Goal: Task Accomplishment & Management: Use online tool/utility

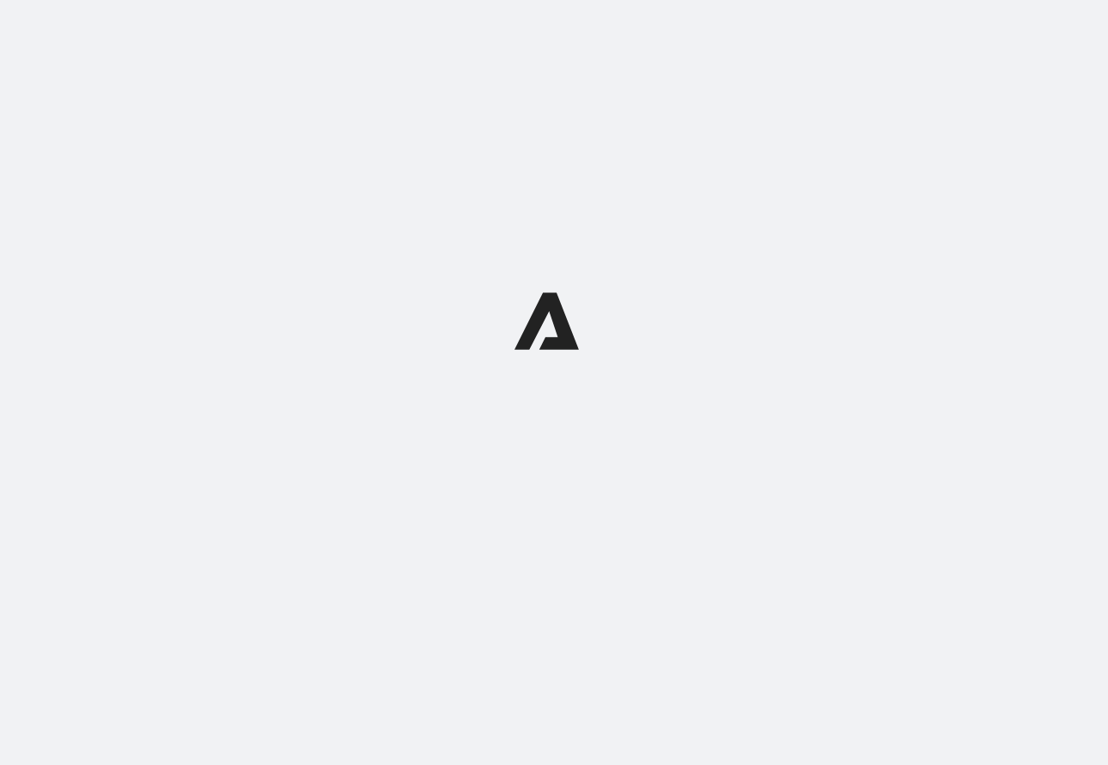
select select "WEEK"
select select "MONTH"
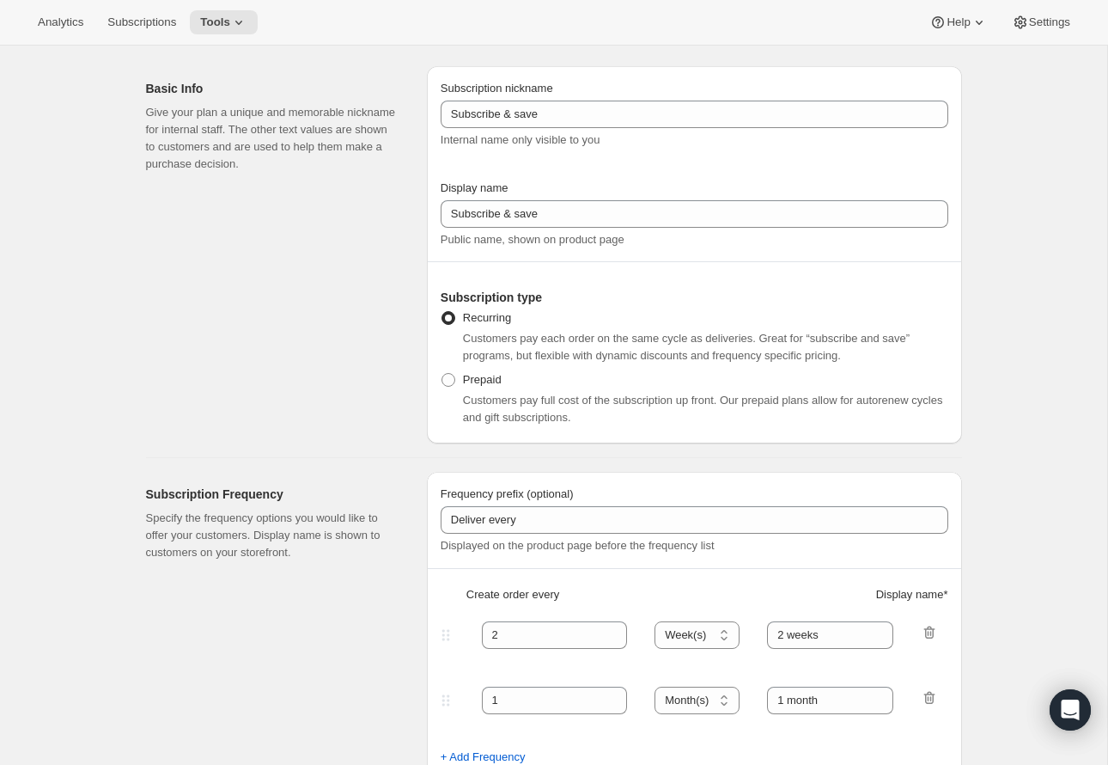
scroll to position [61, 0]
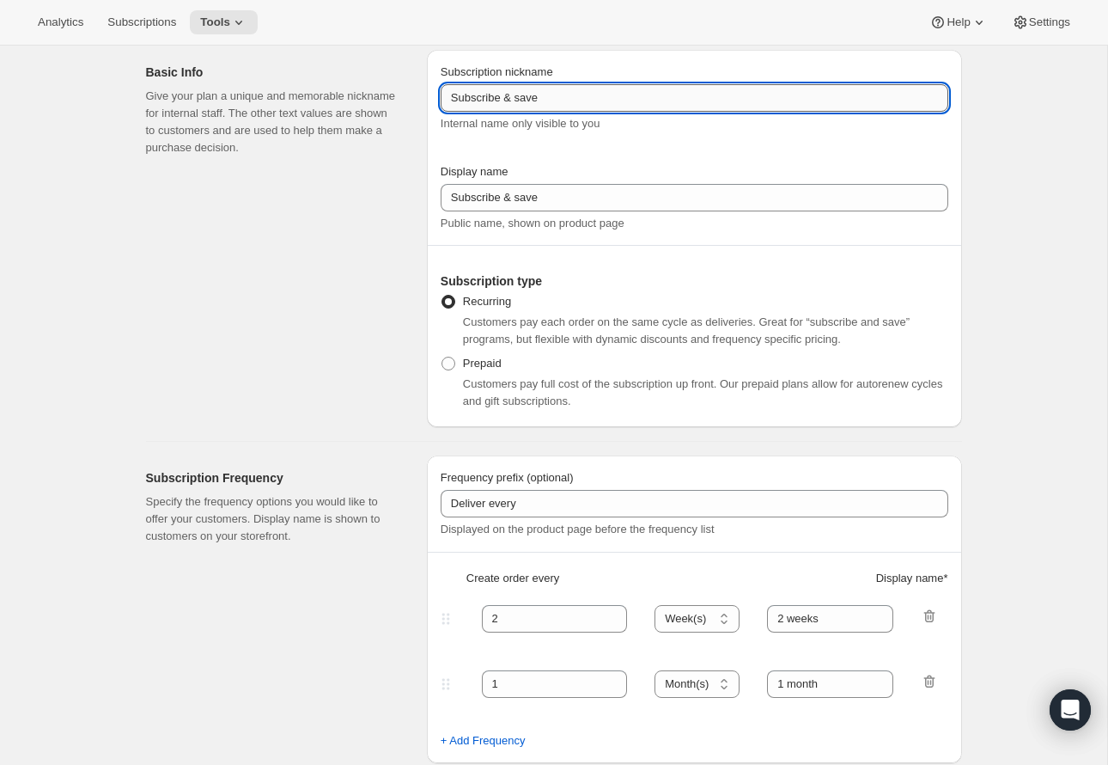
click at [575, 102] on input "Subscribe & save" at bounding box center [695, 97] width 508 height 27
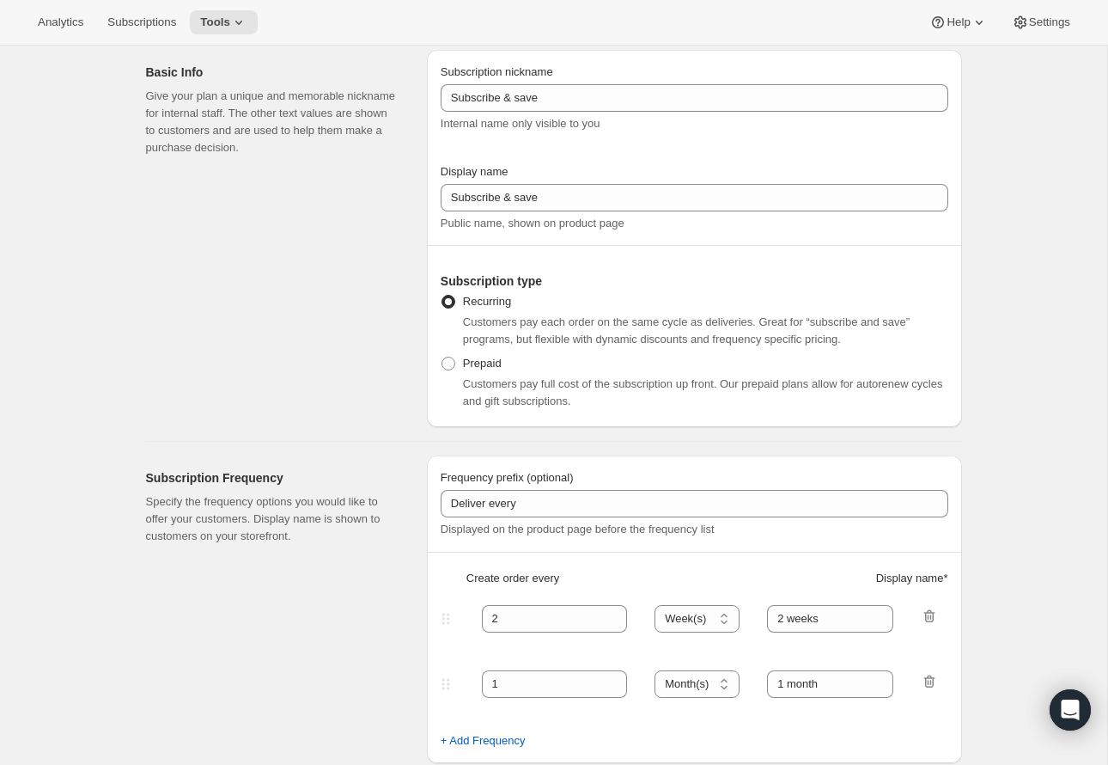
click at [386, 218] on div "Basic Info Give your plan a unique and memorable nickname for internal staff. T…" at bounding box center [279, 238] width 267 height 377
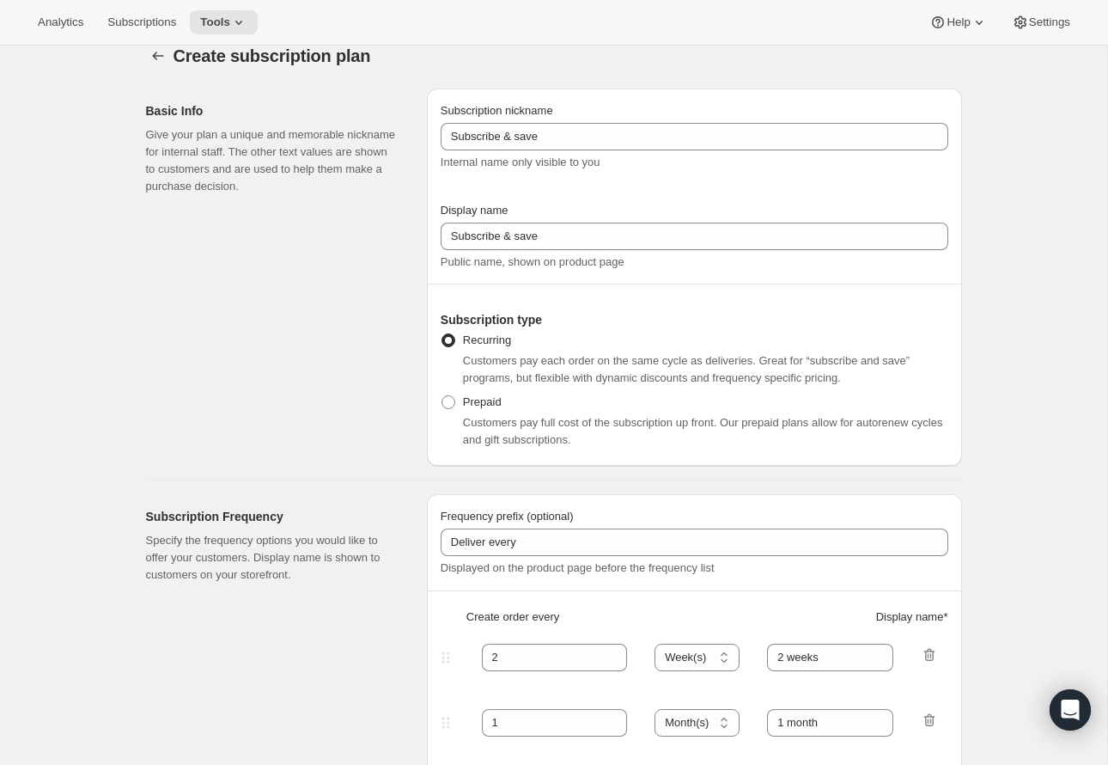
scroll to position [0, 0]
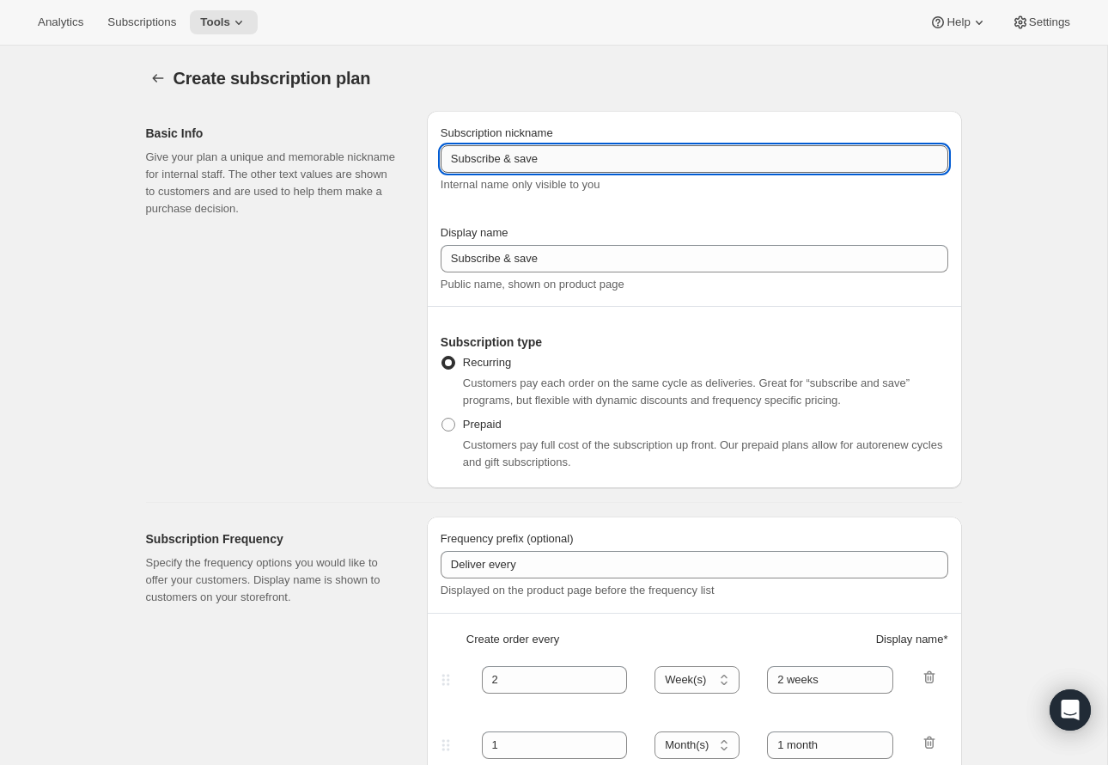
click at [523, 156] on input "Subscribe & save" at bounding box center [695, 158] width 508 height 27
type input "Subscribe & Save"
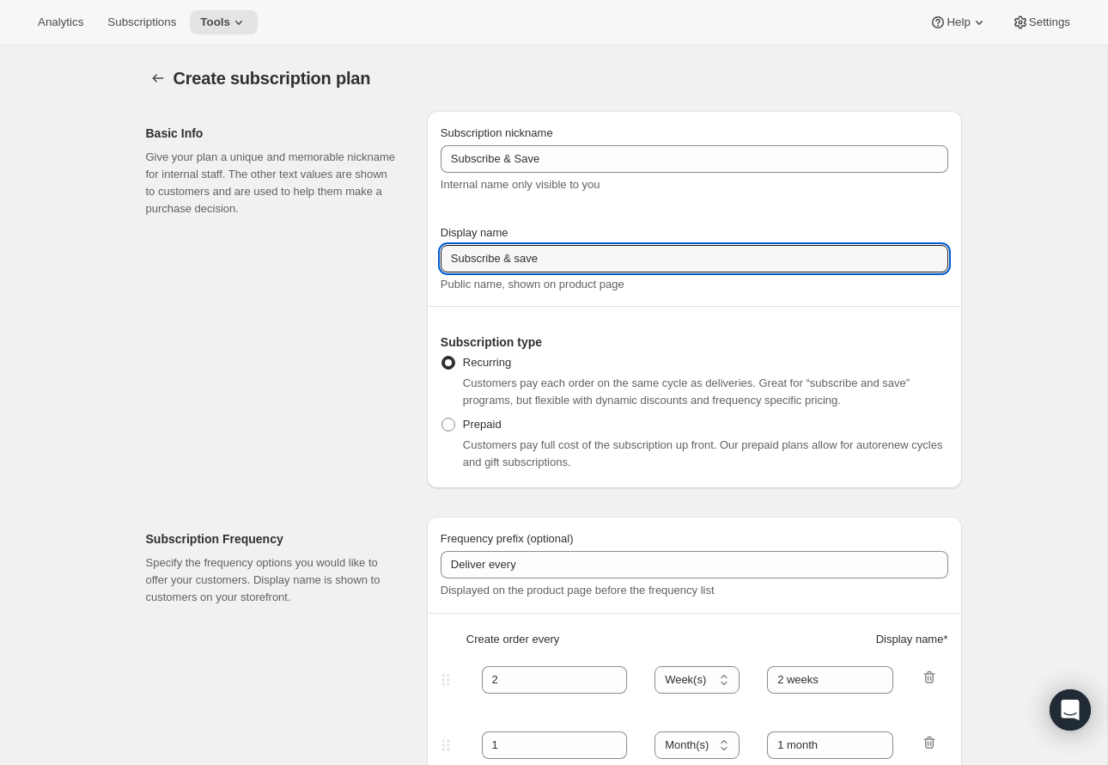
drag, startPoint x: 522, startPoint y: 253, endPoint x: 601, endPoint y: 224, distance: 83.2
click at [522, 253] on input "Subscribe & save" at bounding box center [695, 258] width 508 height 27
type input "Subscribe & Save"
click at [376, 327] on div "Basic Info Give your plan a unique and memorable nickname for internal staff. T…" at bounding box center [279, 299] width 267 height 377
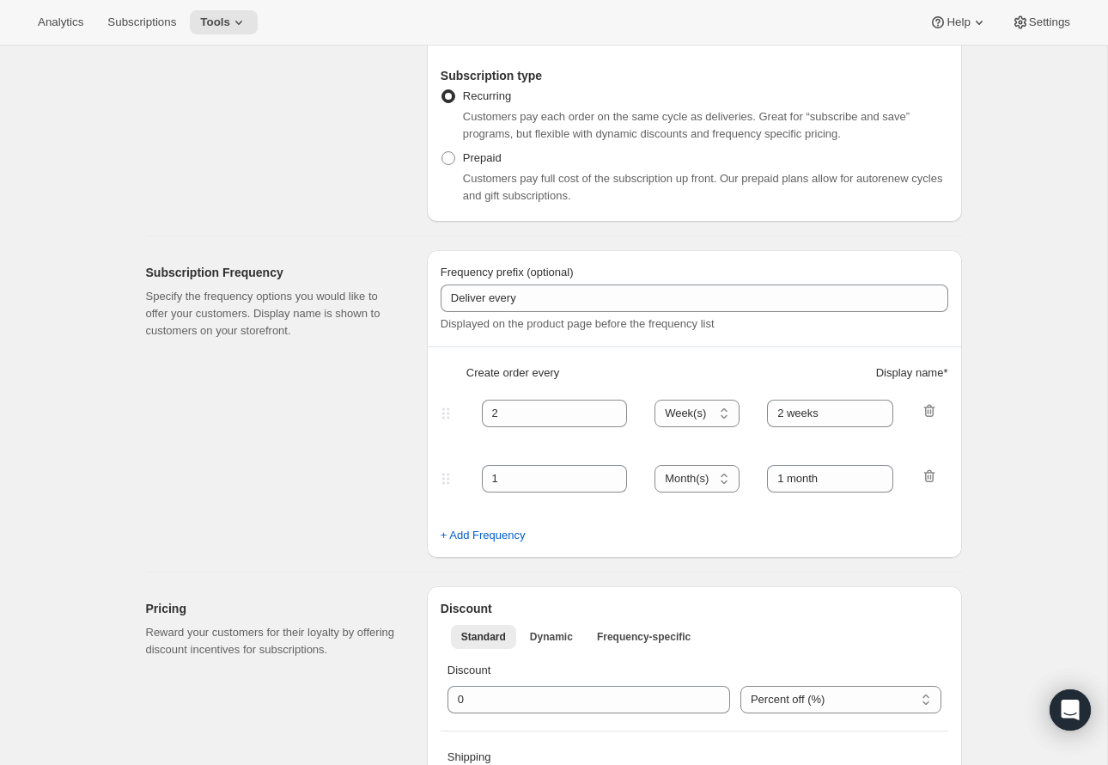
scroll to position [346, 0]
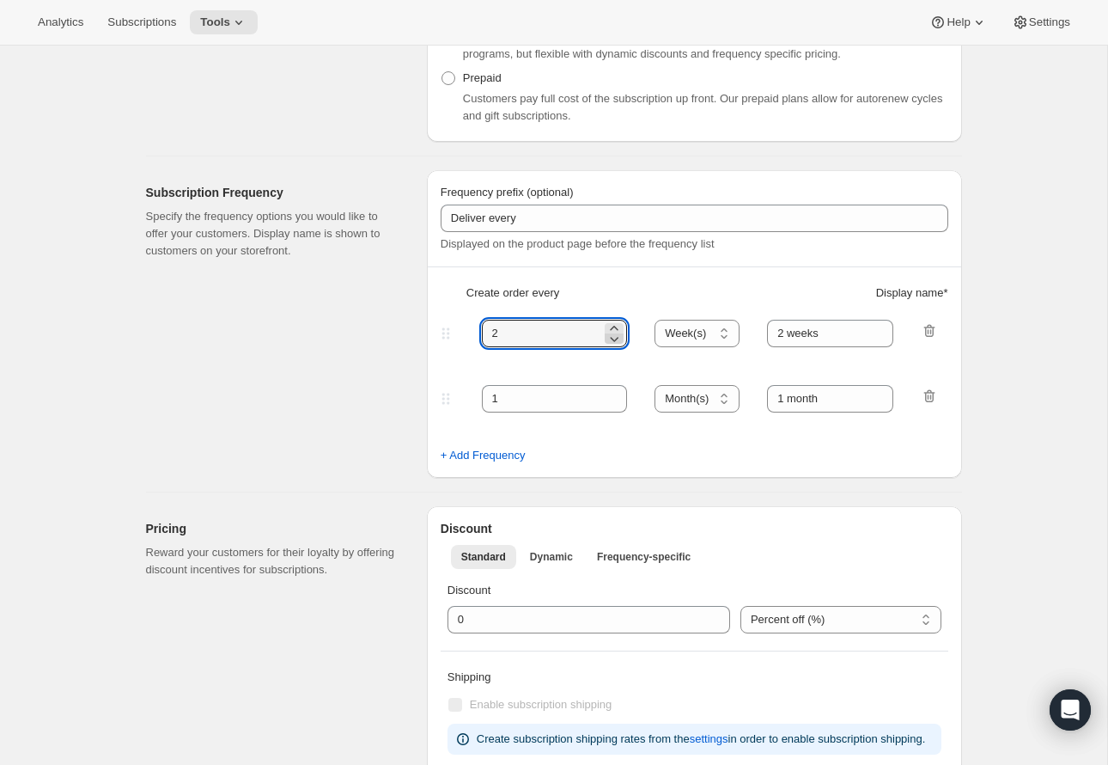
click at [620, 338] on icon at bounding box center [614, 338] width 17 height 17
click at [619, 322] on icon at bounding box center [614, 328] width 17 height 17
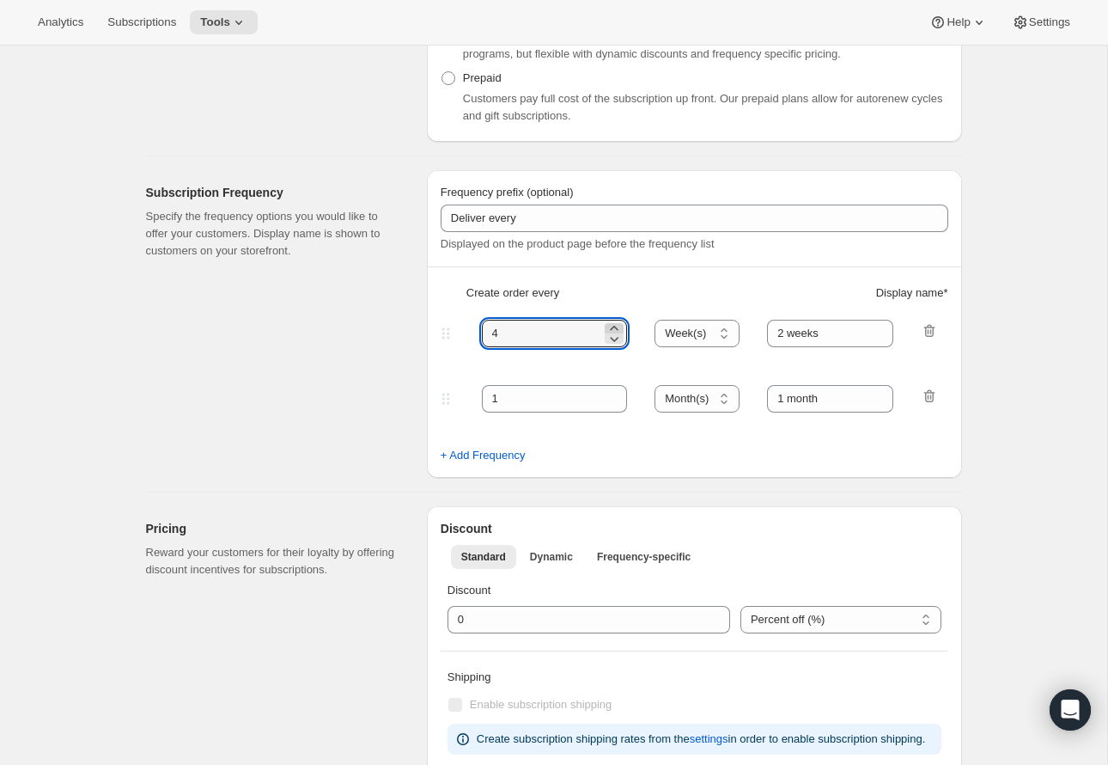
click at [619, 322] on icon at bounding box center [614, 328] width 17 height 17
click at [616, 337] on icon at bounding box center [614, 338] width 17 height 17
type input "4"
click at [295, 382] on div "Subscription Frequency Specify the frequency options you would like to offer yo…" at bounding box center [279, 324] width 267 height 308
click at [785, 331] on input "2 weeks" at bounding box center [830, 333] width 126 height 27
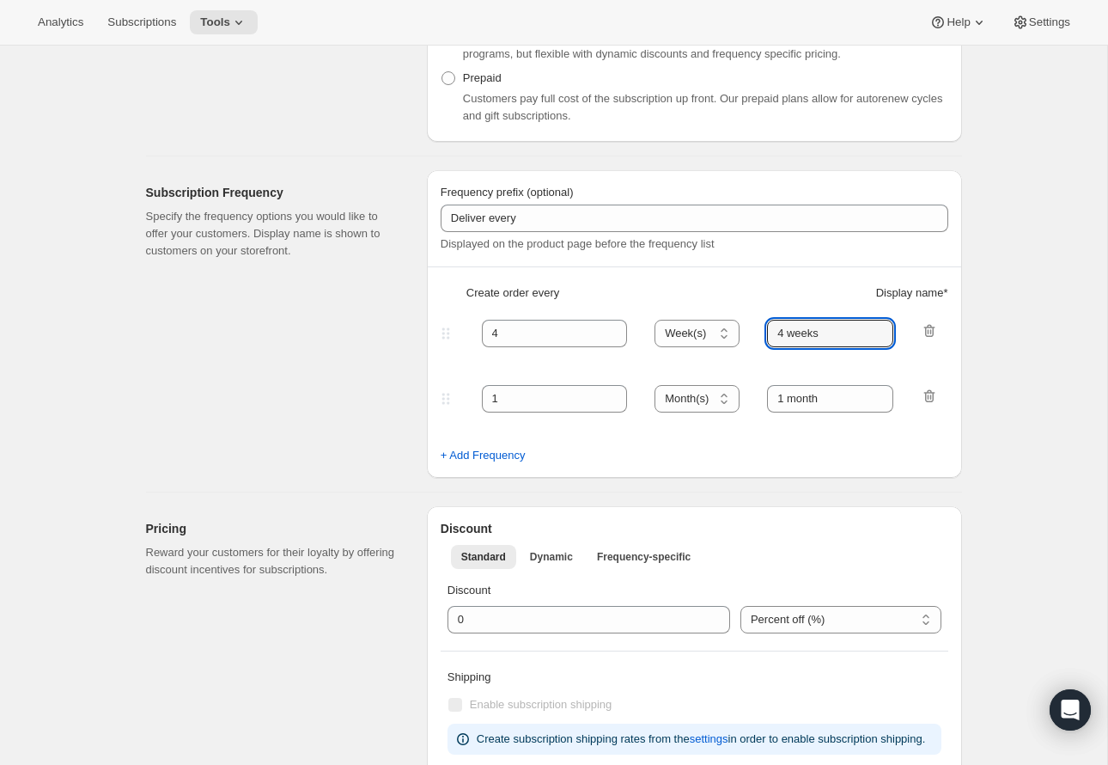
type input "4 weeks"
click at [316, 410] on div "Subscription Frequency Specify the frequency options you would like to offer yo…" at bounding box center [279, 324] width 267 height 308
click at [919, 332] on div "4 Day(s) Week(s) Month(s) Year(s) Week(s) 4 weeks" at bounding box center [687, 333] width 501 height 27
click at [925, 327] on icon "button" at bounding box center [929, 330] width 11 height 13
type input "1"
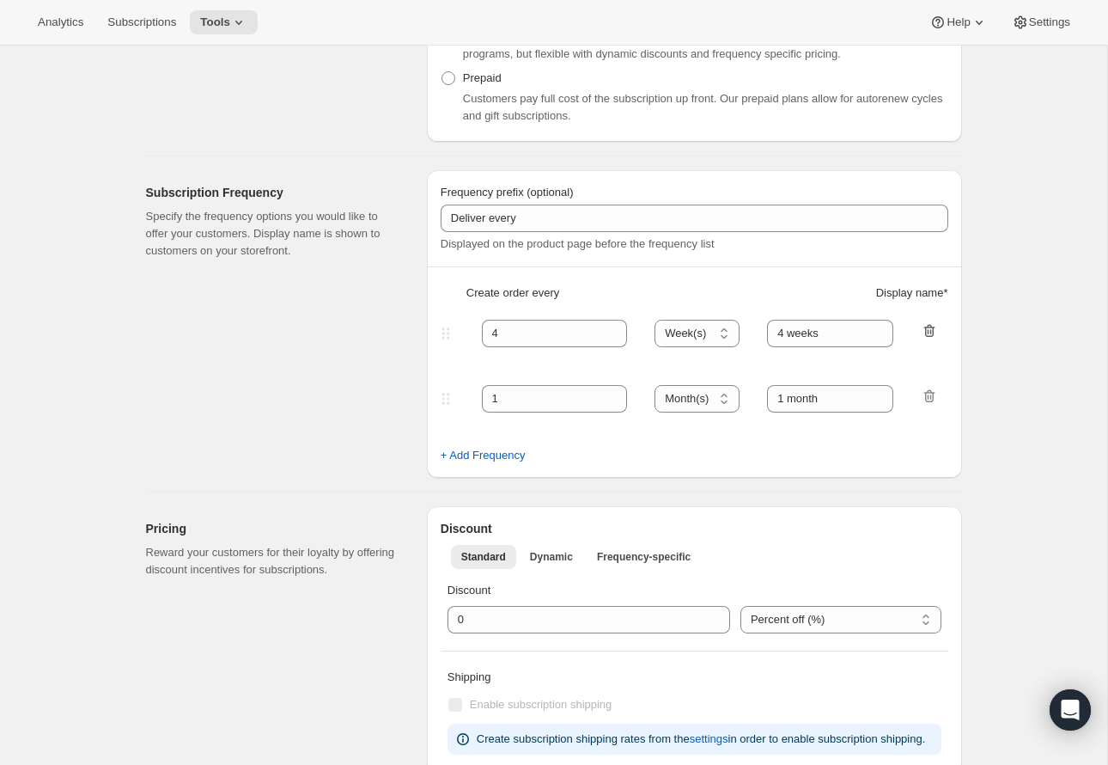
select select "MONTH"
type input "1 month"
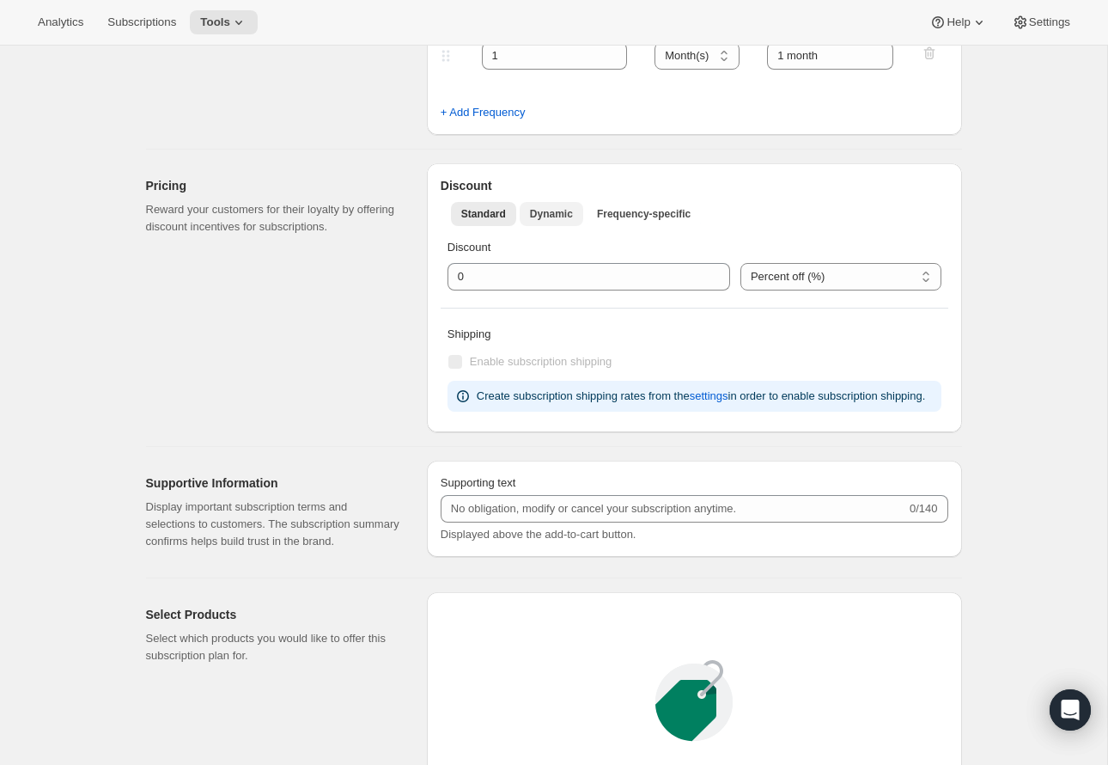
scroll to position [627, 0]
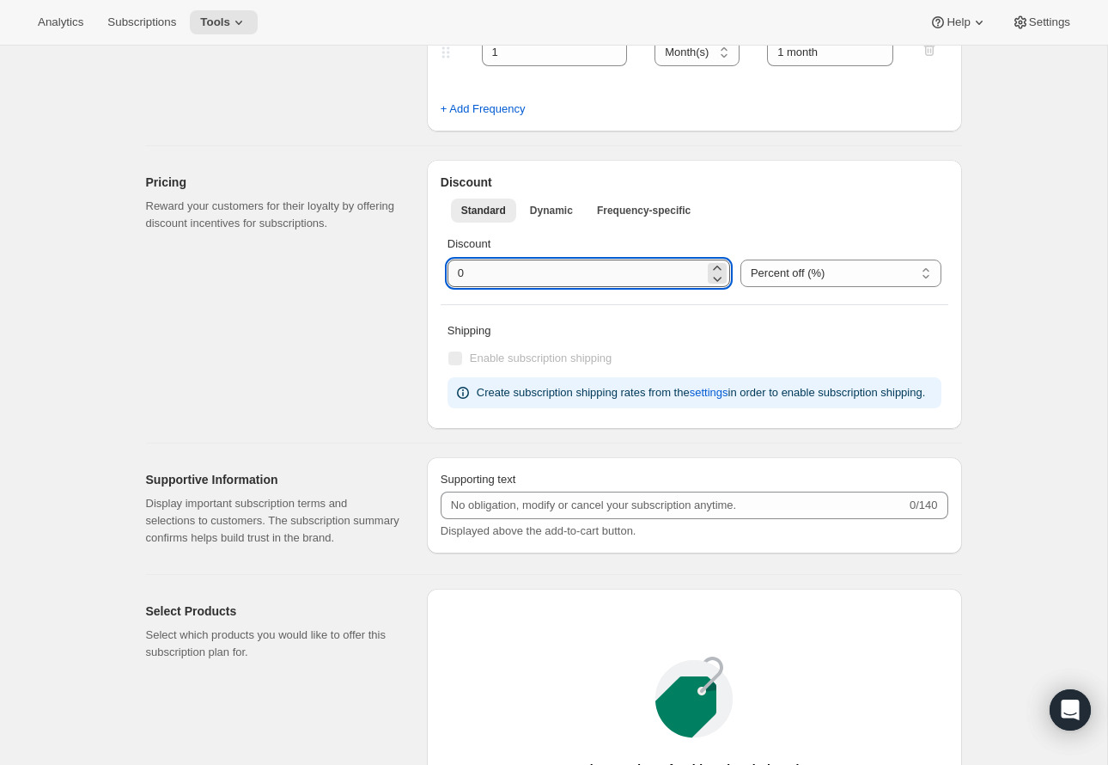
click at [505, 272] on input "integer" at bounding box center [576, 272] width 257 height 27
type input "10"
click at [255, 314] on div "Pricing Reward your customers for their loyalty by offering discount incentives…" at bounding box center [279, 294] width 267 height 269
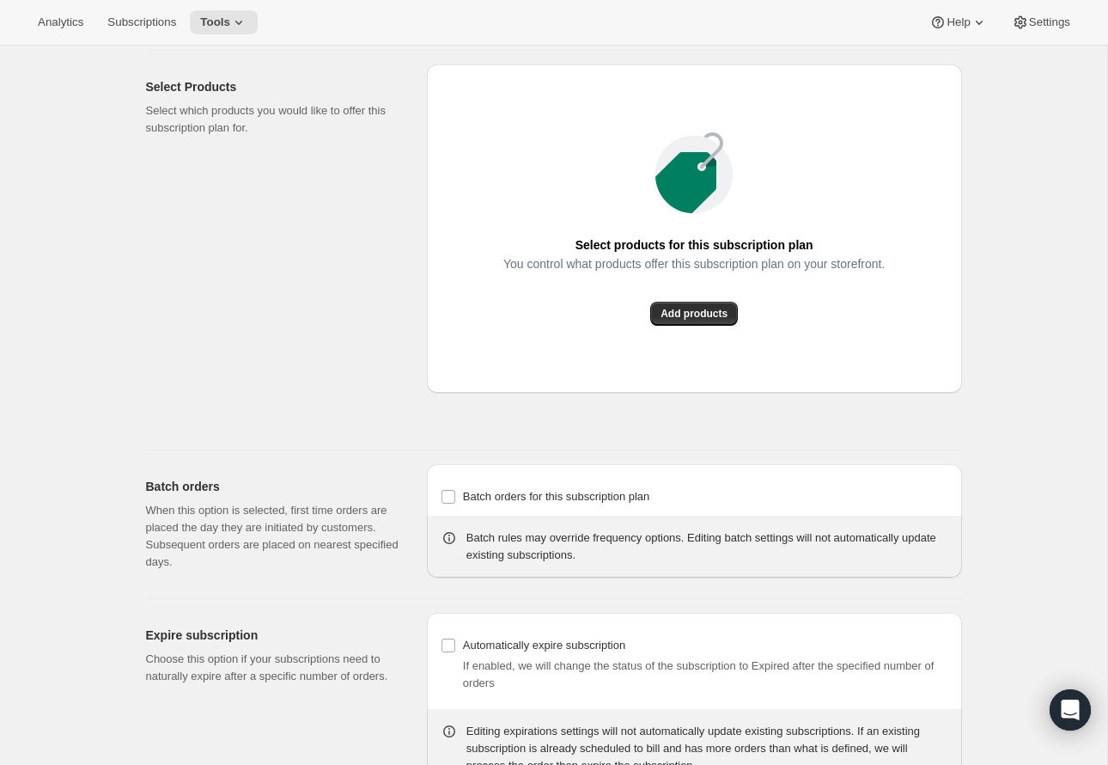
scroll to position [1178, 0]
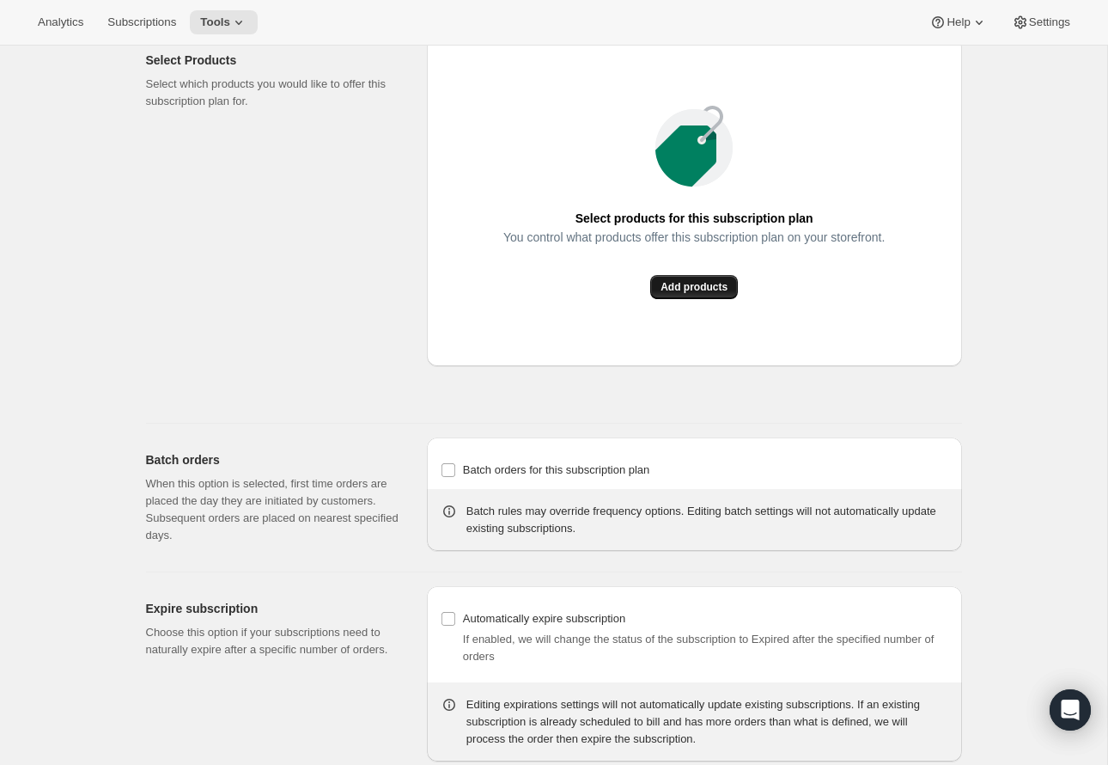
click at [702, 294] on span "Add products" at bounding box center [694, 287] width 67 height 14
click at [127, 34] on button "Subscriptions" at bounding box center [141, 22] width 89 height 24
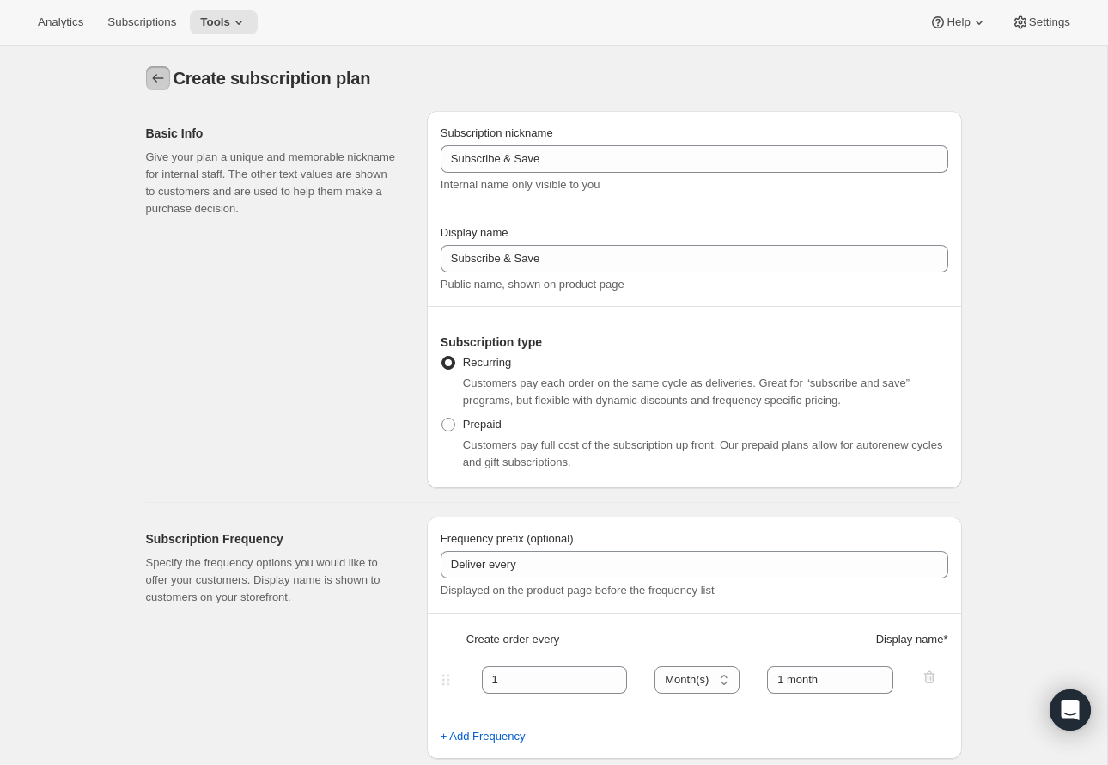
click at [165, 76] on icon "Subscription plans" at bounding box center [158, 78] width 17 height 17
type input "Subscribe & save"
type input "2"
select select "WEEK"
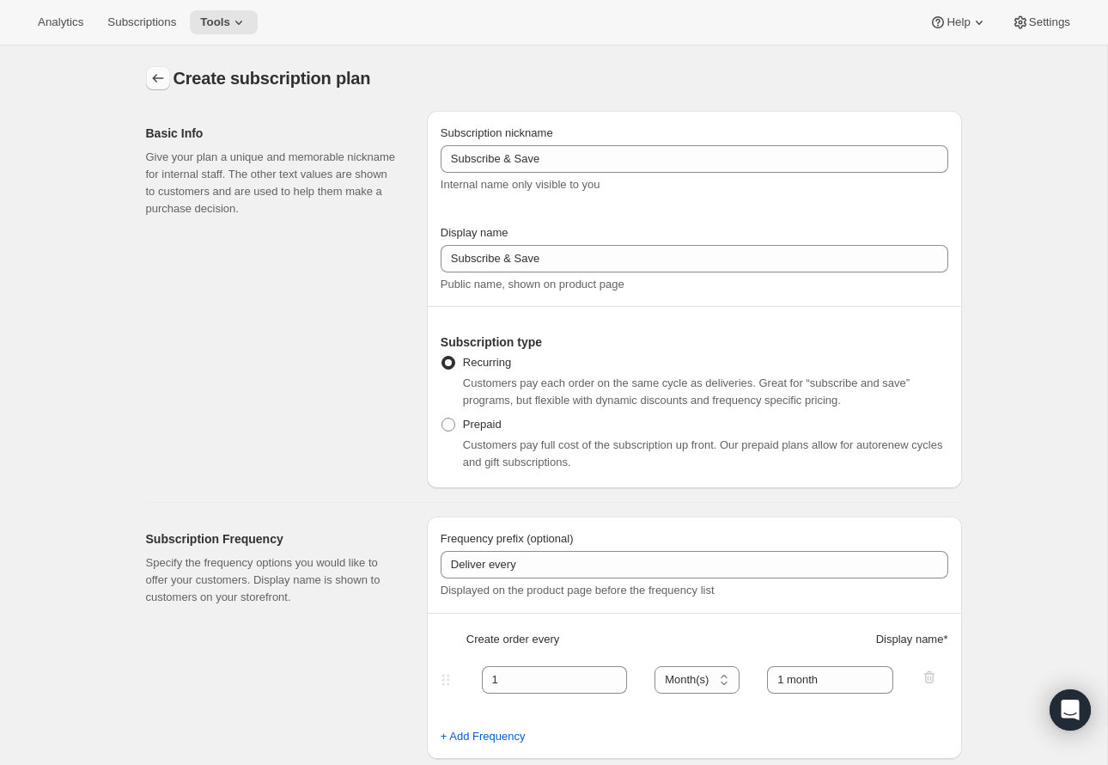
type input "2 weeks"
type input "0"
select select "MONTH"
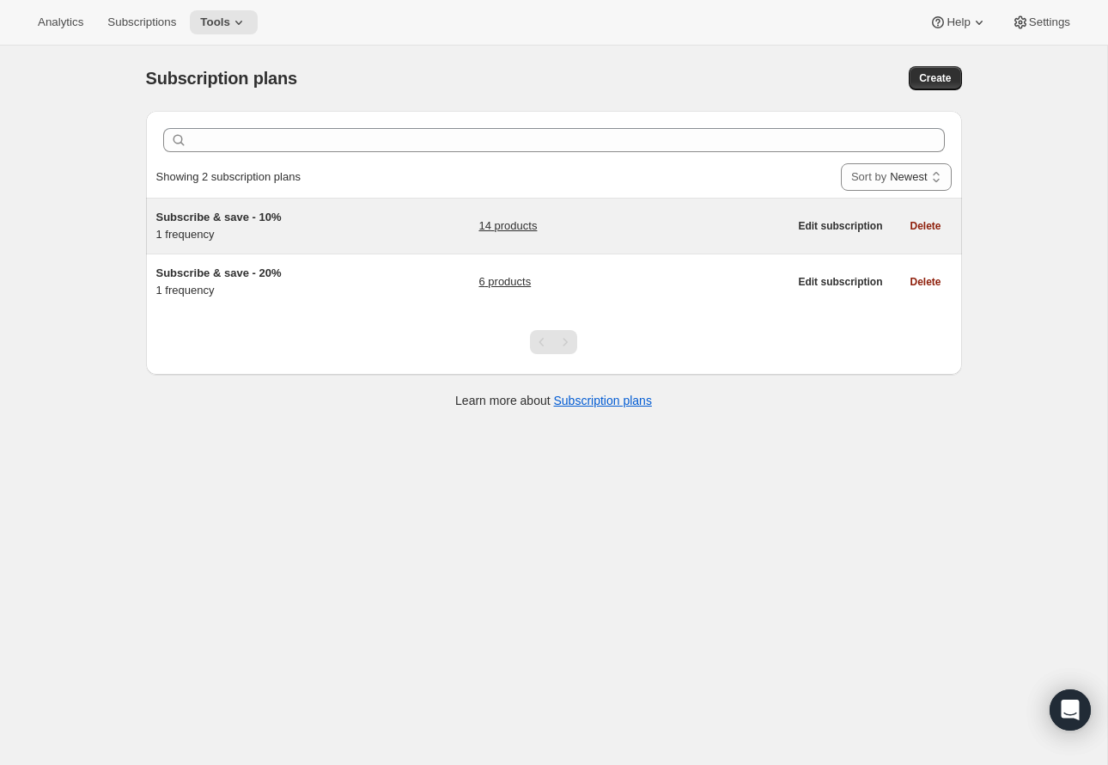
click at [248, 217] on span "Subscribe & save - 10%" at bounding box center [218, 217] width 125 height 13
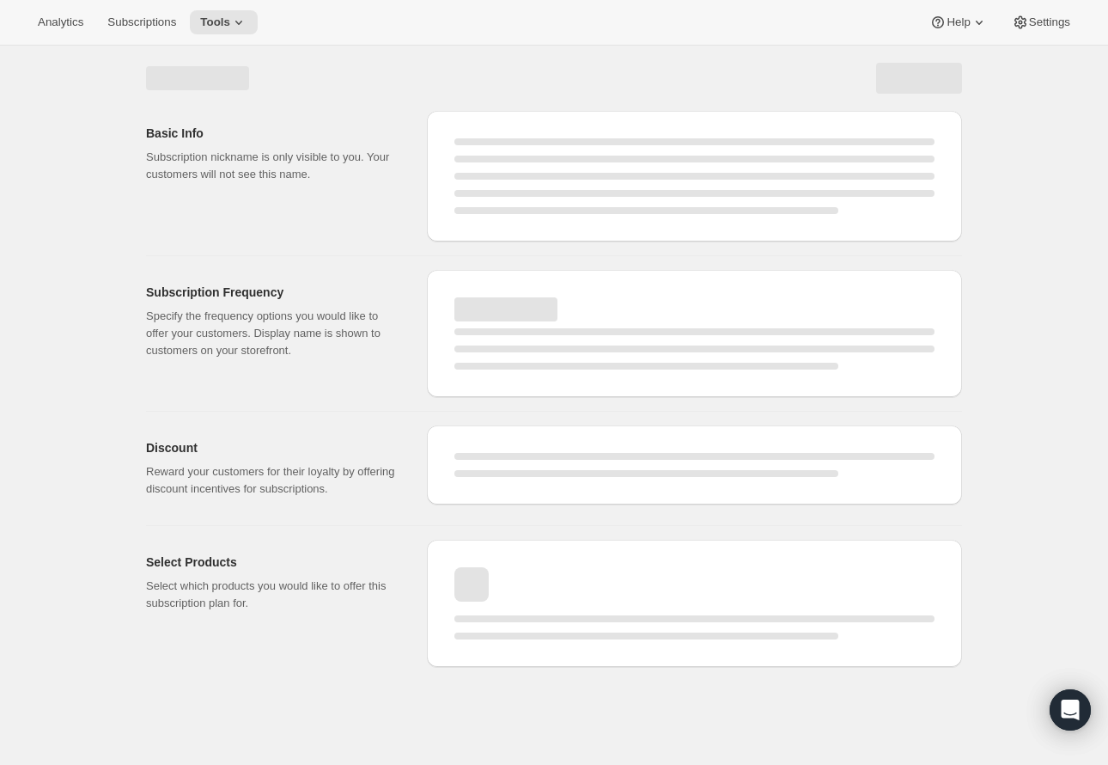
select select "WEEK"
select select "MONTH"
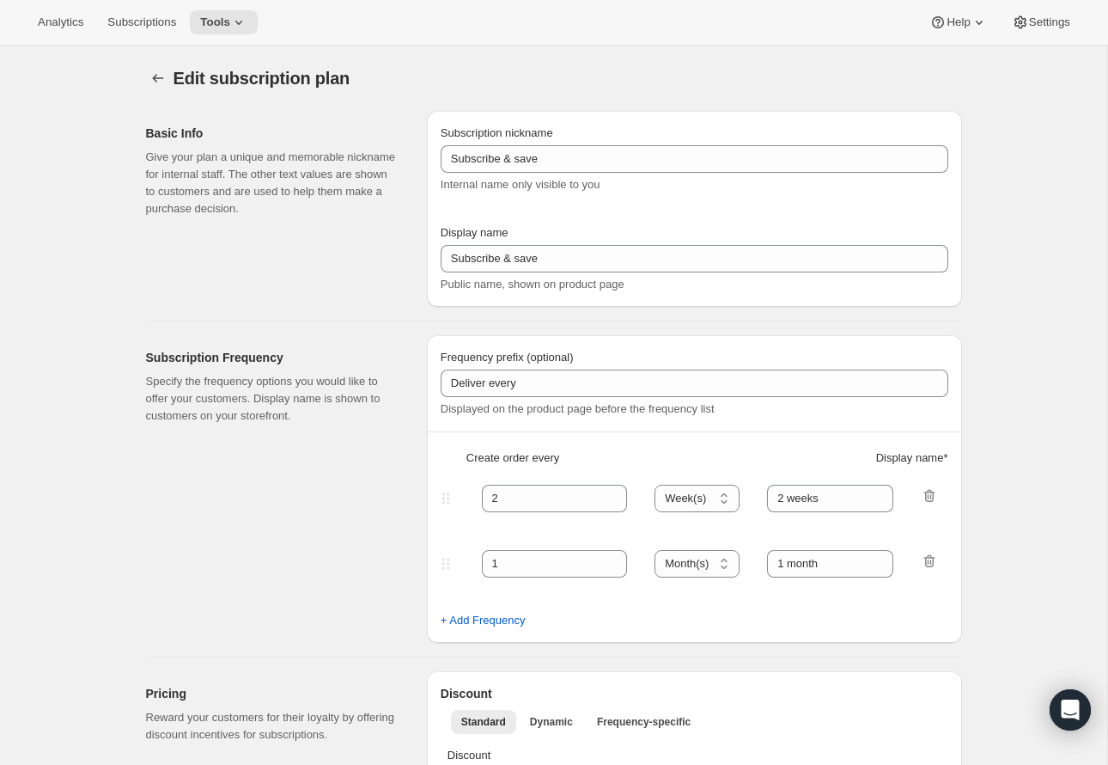
type input "Subscribe & save - 10%"
type input "Upgrade to subscription and SAVE 10%"
type input "1"
select select "MONTH"
type input "1 month"
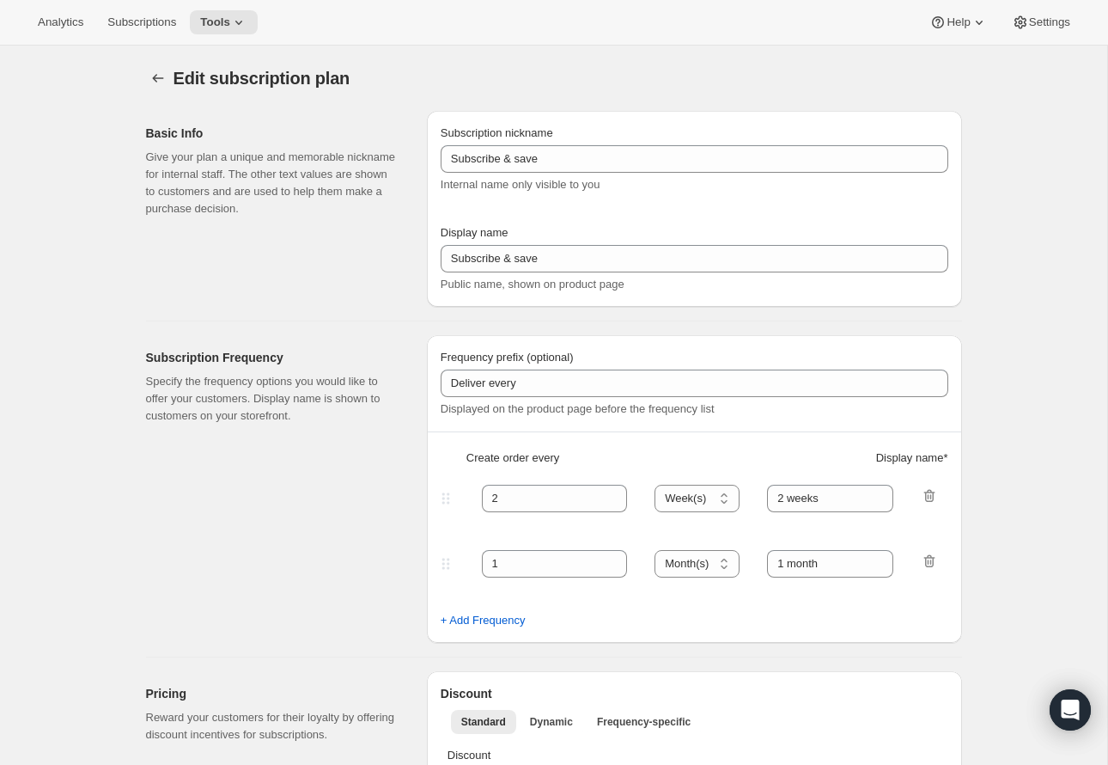
type input "10"
type input "Zero commitment, cancel any time"
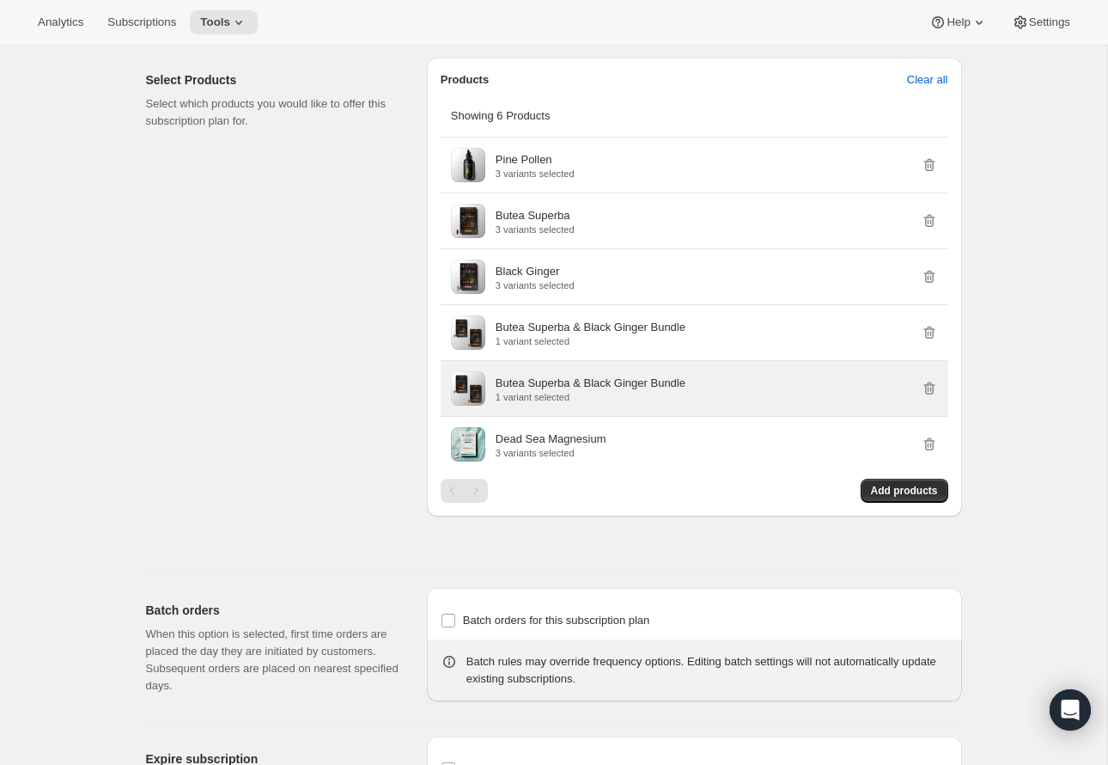
scroll to position [988, 0]
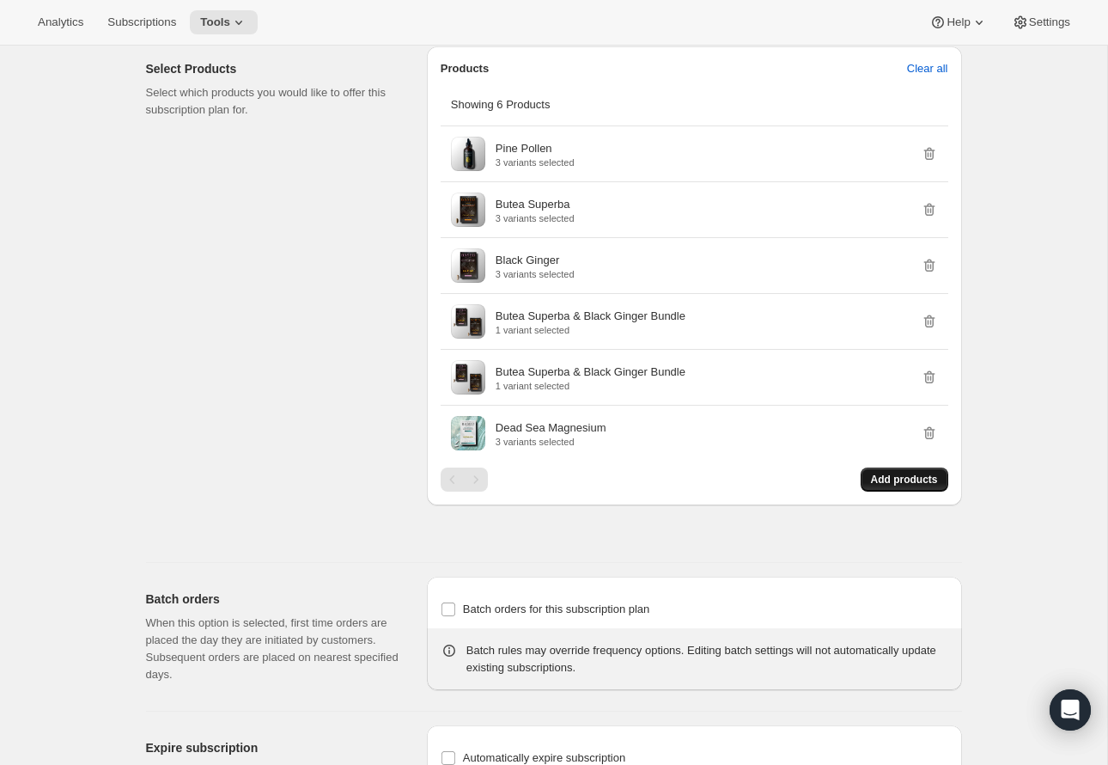
click at [868, 491] on button "Add products" at bounding box center [905, 479] width 88 height 24
click at [911, 486] on span "Add products" at bounding box center [904, 480] width 67 height 14
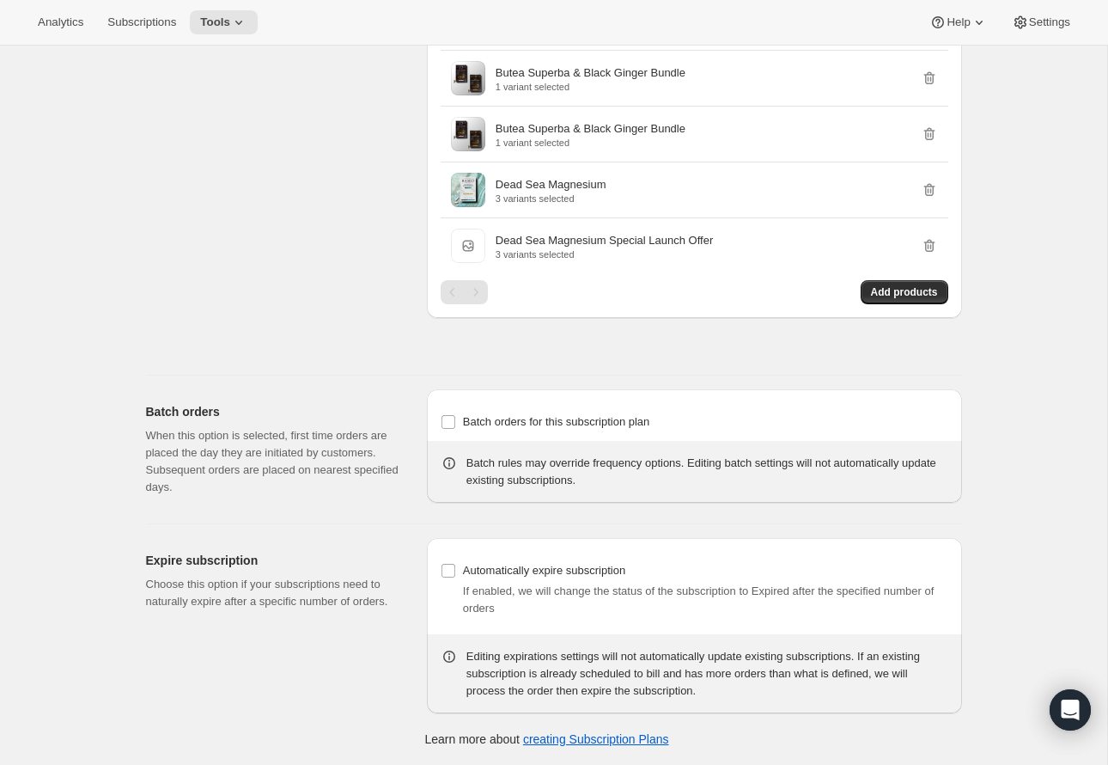
scroll to position [0, 0]
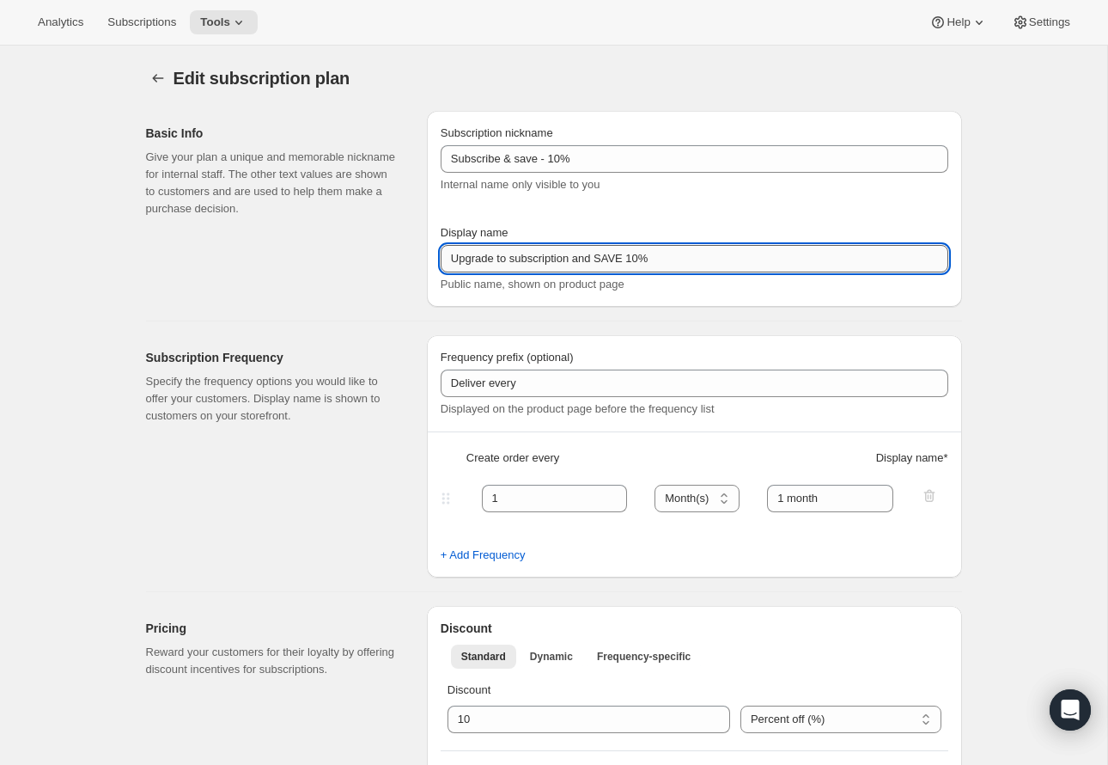
click at [521, 259] on input "Upgrade to subscription and SAVE 10%" at bounding box center [695, 258] width 508 height 27
type input "Upgrade to Subscription and SAVE 10%"
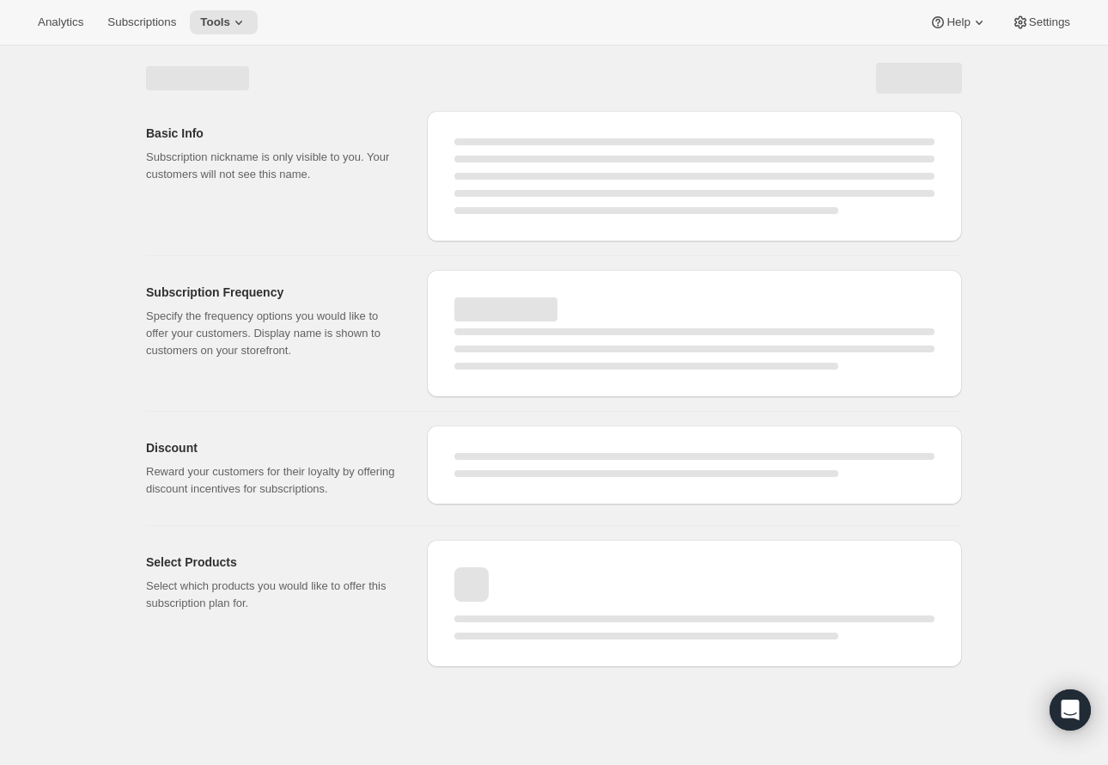
select select "MONTH"
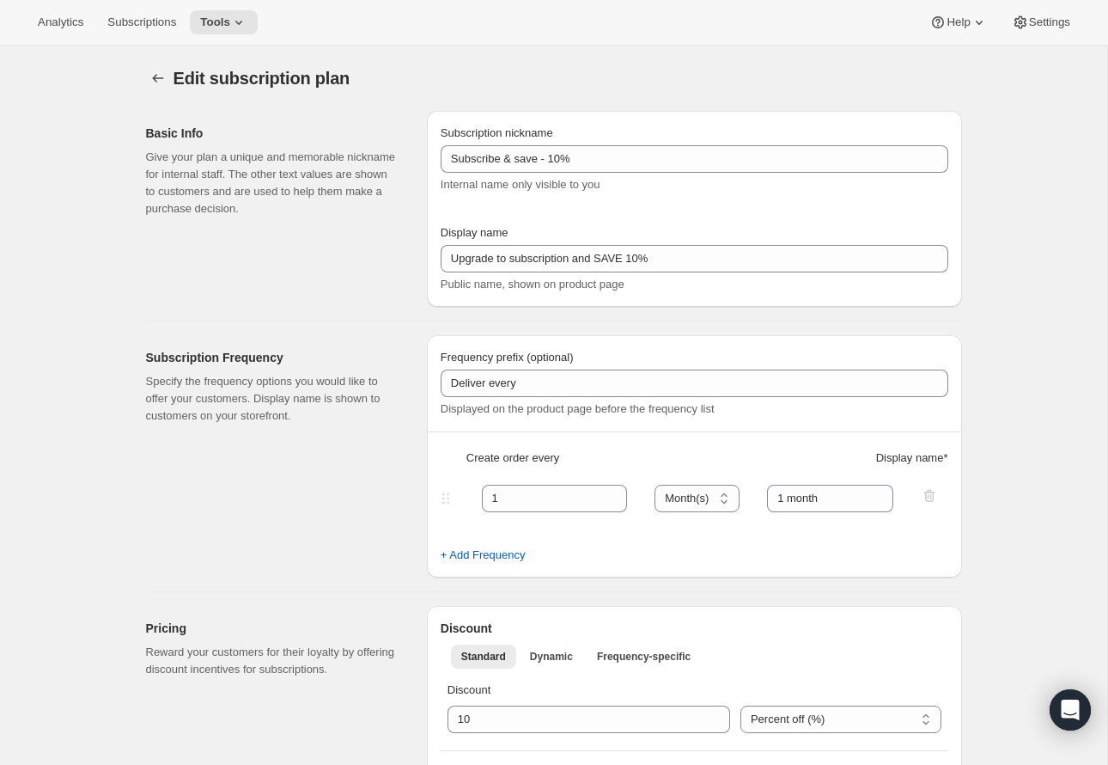
type input "Upgrade to Subscription and SAVE 10%"
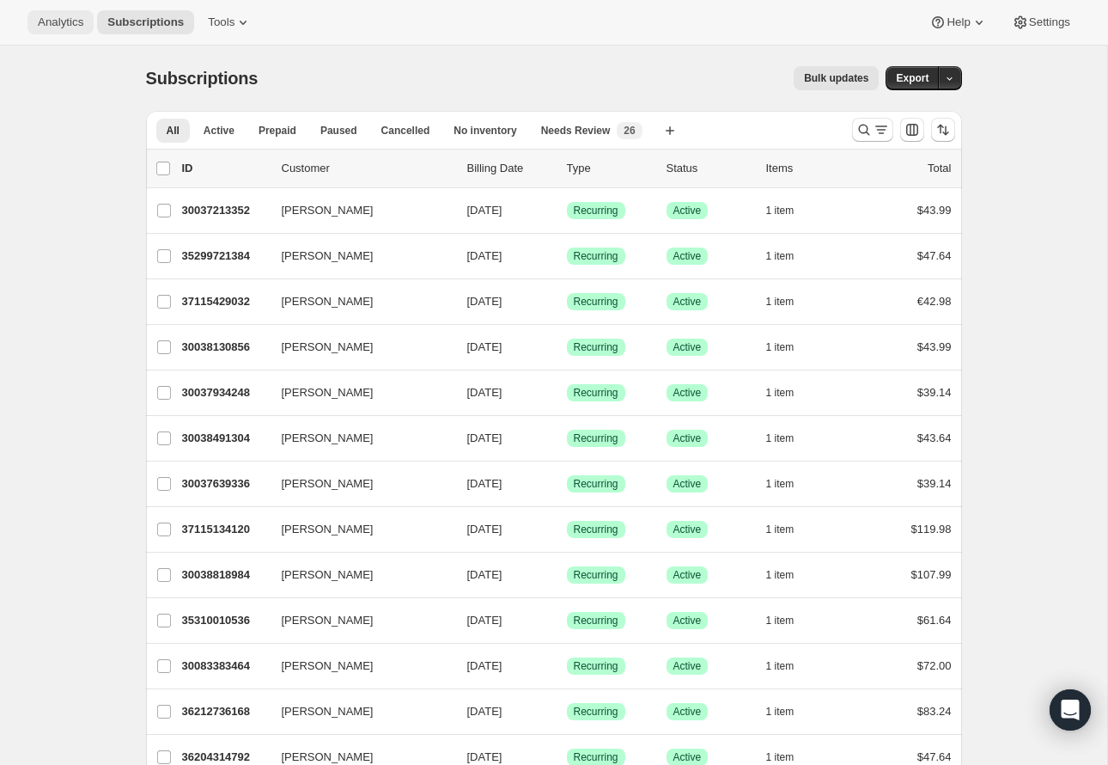
click at [59, 21] on span "Analytics" at bounding box center [61, 22] width 46 height 14
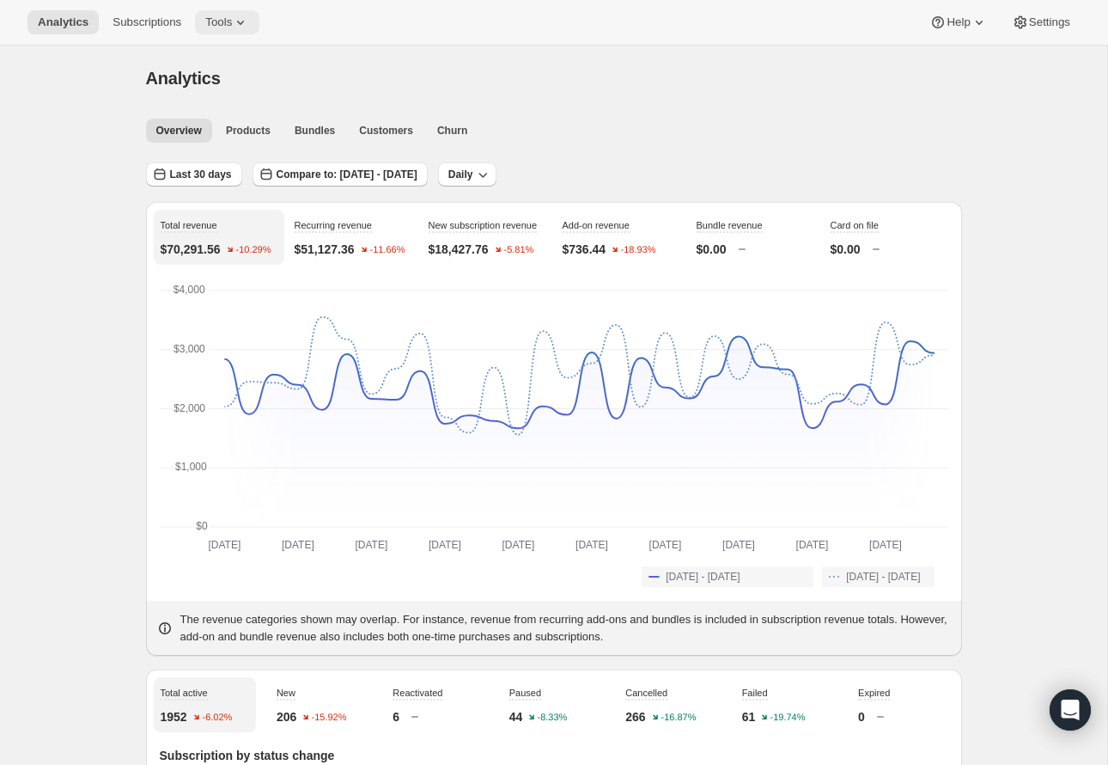
click at [240, 27] on icon at bounding box center [240, 22] width 17 height 17
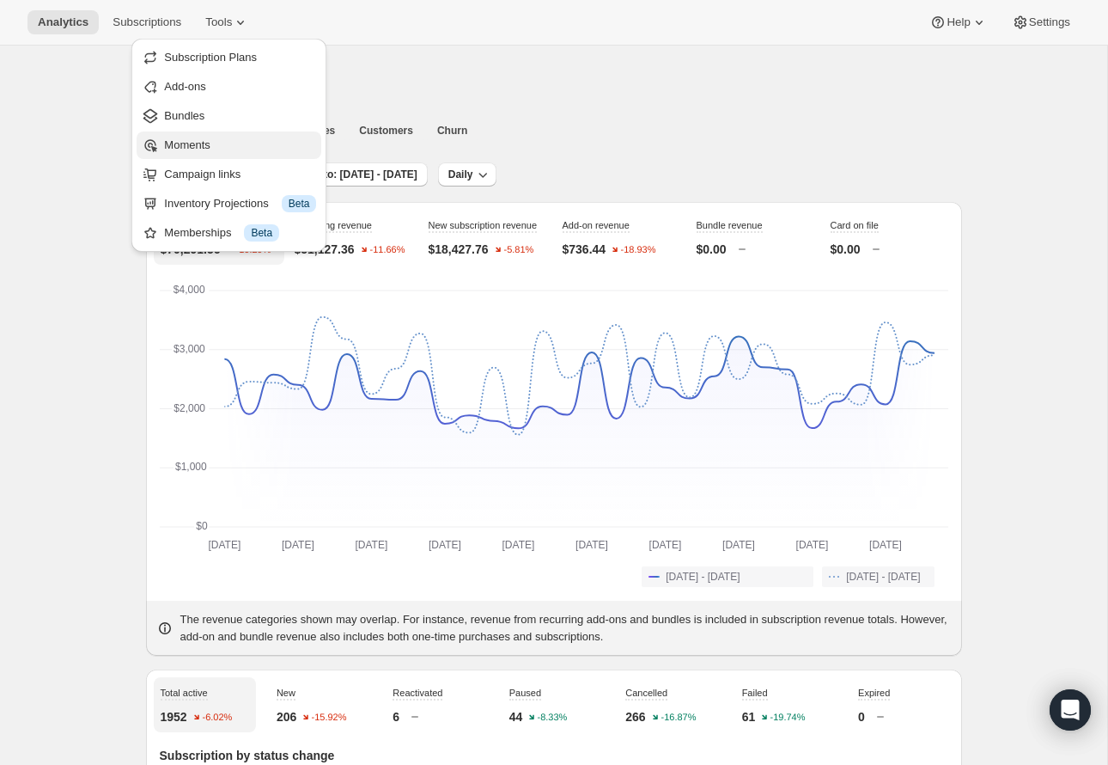
click at [247, 144] on span "Moments" at bounding box center [240, 145] width 152 height 17
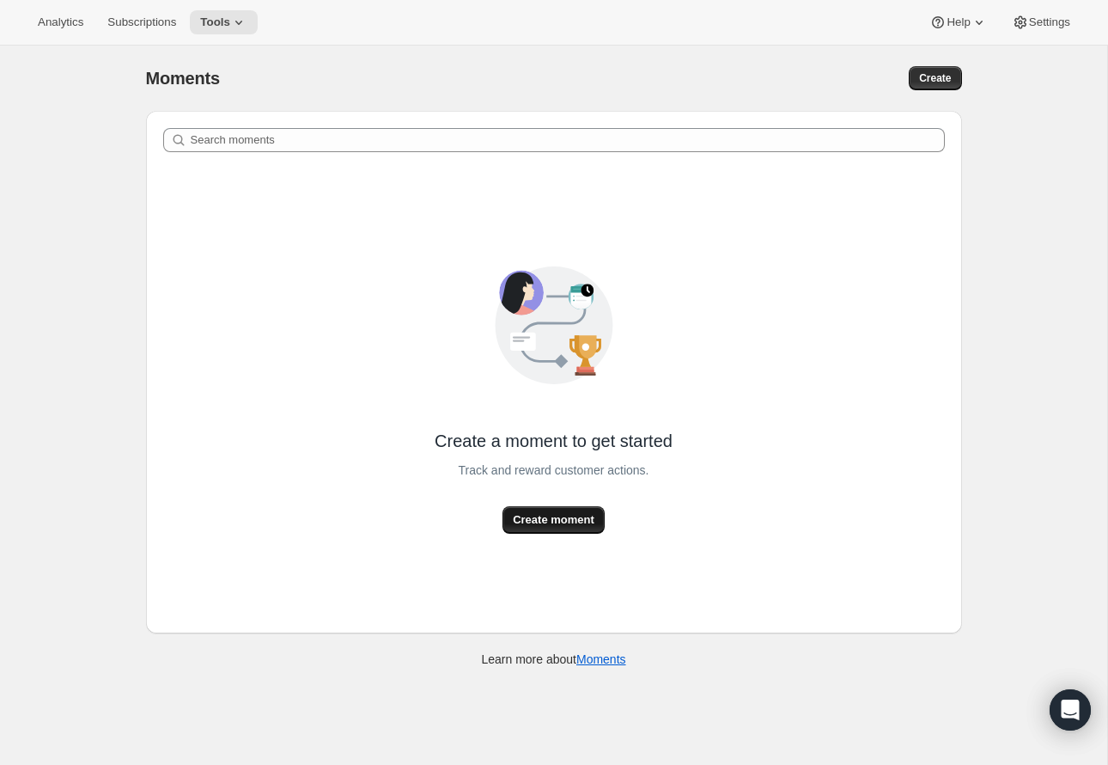
click at [574, 524] on span "Create moment" at bounding box center [554, 519] width 82 height 17
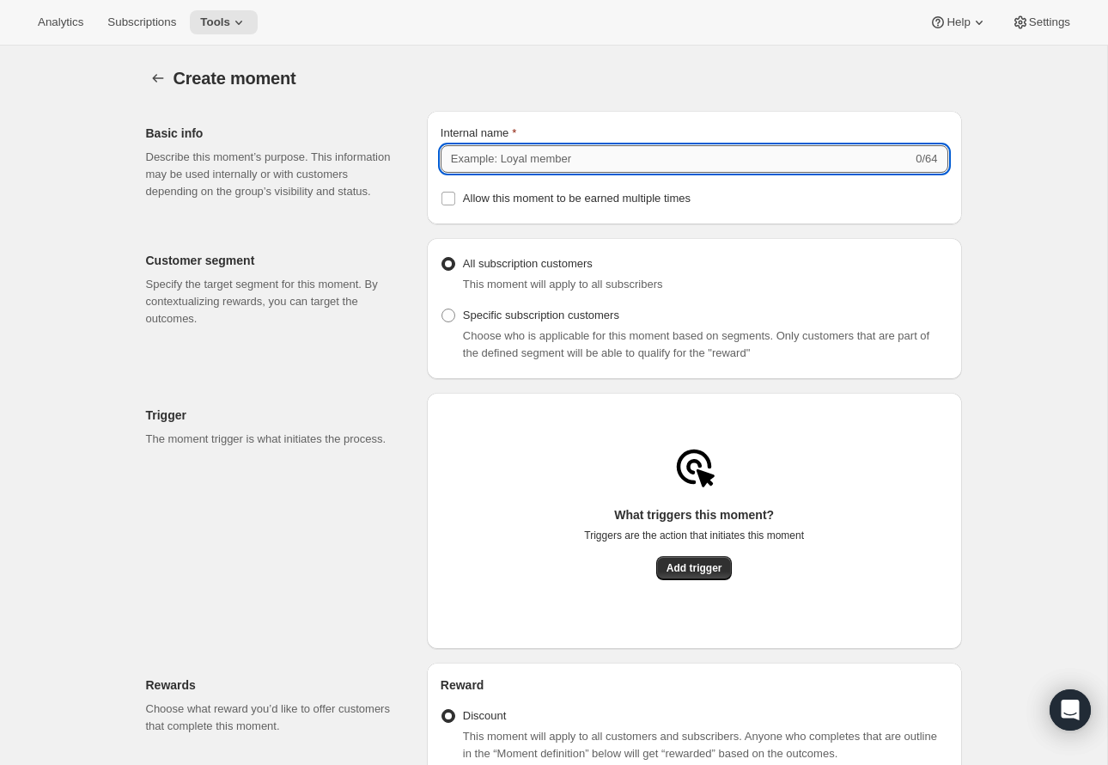
click at [507, 161] on input "Internal name" at bounding box center [677, 158] width 472 height 27
type input "2nd Subscription FREE E-Book"
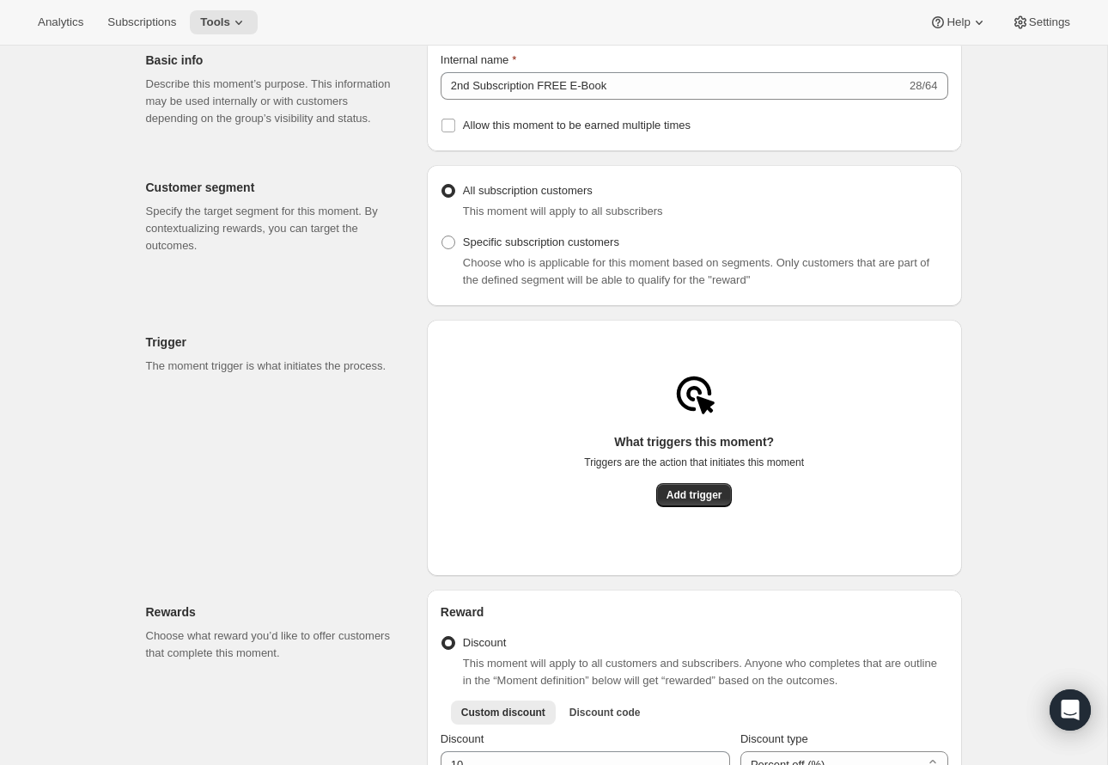
scroll to position [67, 0]
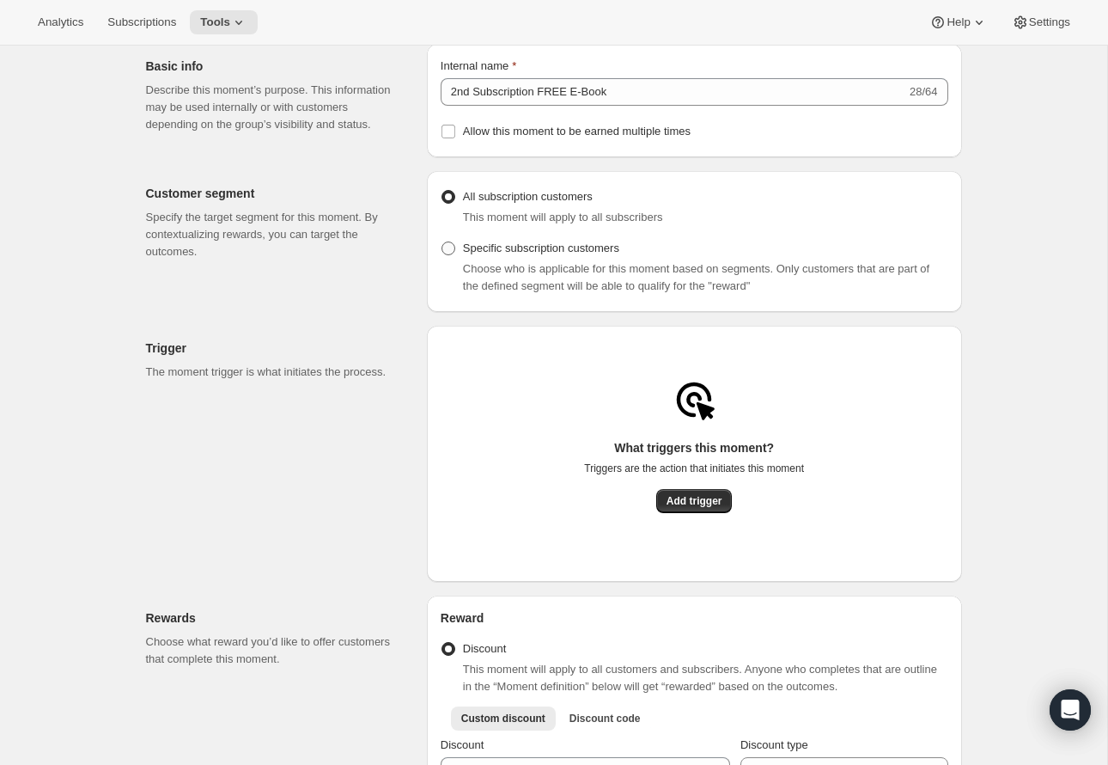
click at [451, 254] on span at bounding box center [449, 248] width 14 height 14
click at [443, 242] on input "Specific subscription customers" at bounding box center [442, 241] width 1 height 1
radio input "true"
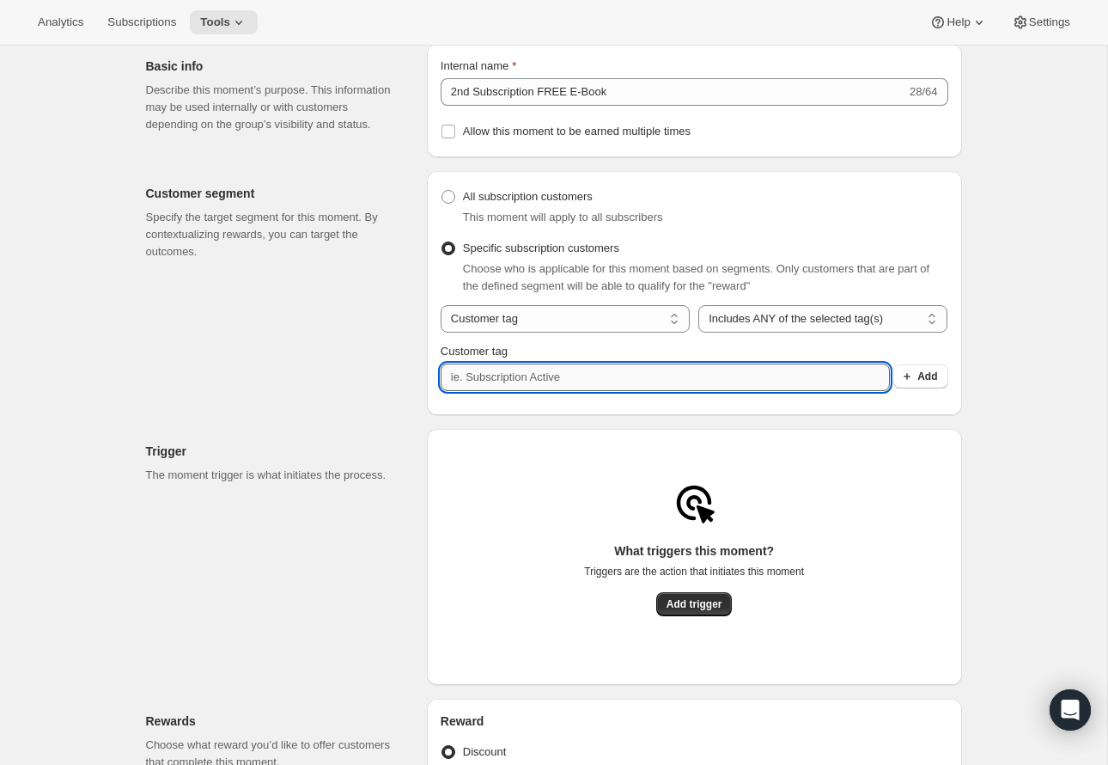
click at [681, 376] on input "Customer tag" at bounding box center [665, 376] width 449 height 27
click at [920, 383] on span "Add" at bounding box center [928, 376] width 20 height 14
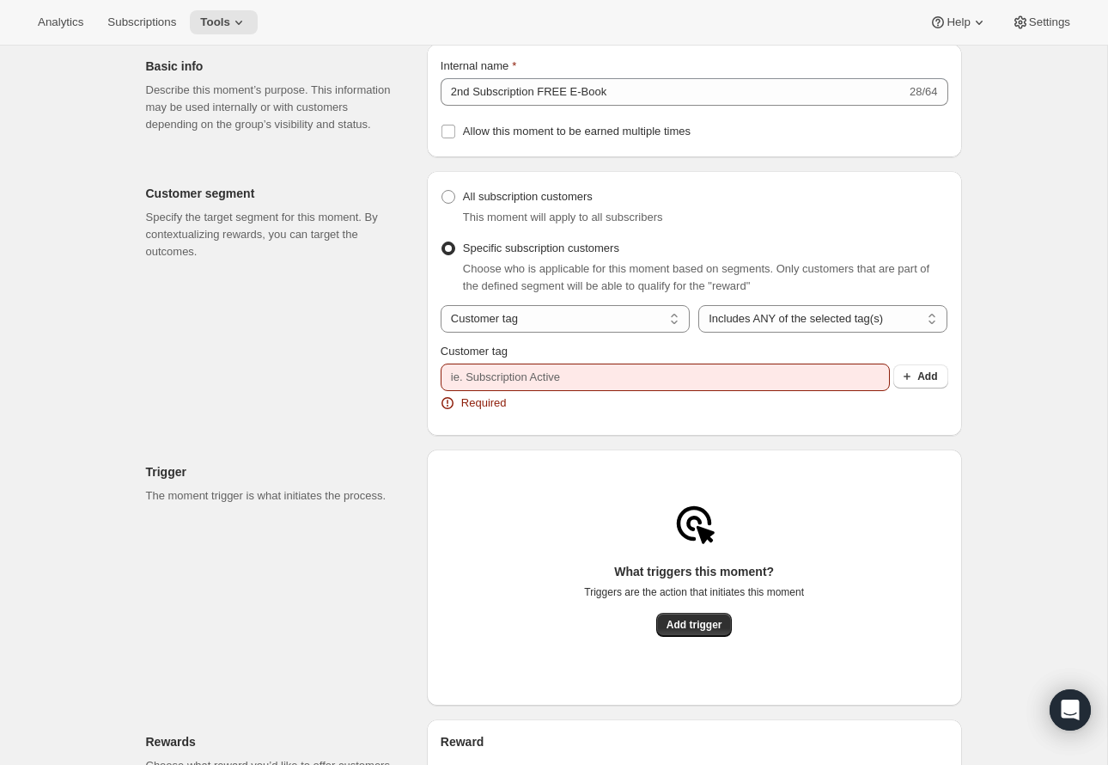
click at [445, 204] on span at bounding box center [449, 197] width 14 height 14
click at [443, 191] on input "All subscription customers" at bounding box center [442, 190] width 1 height 1
radio input "true"
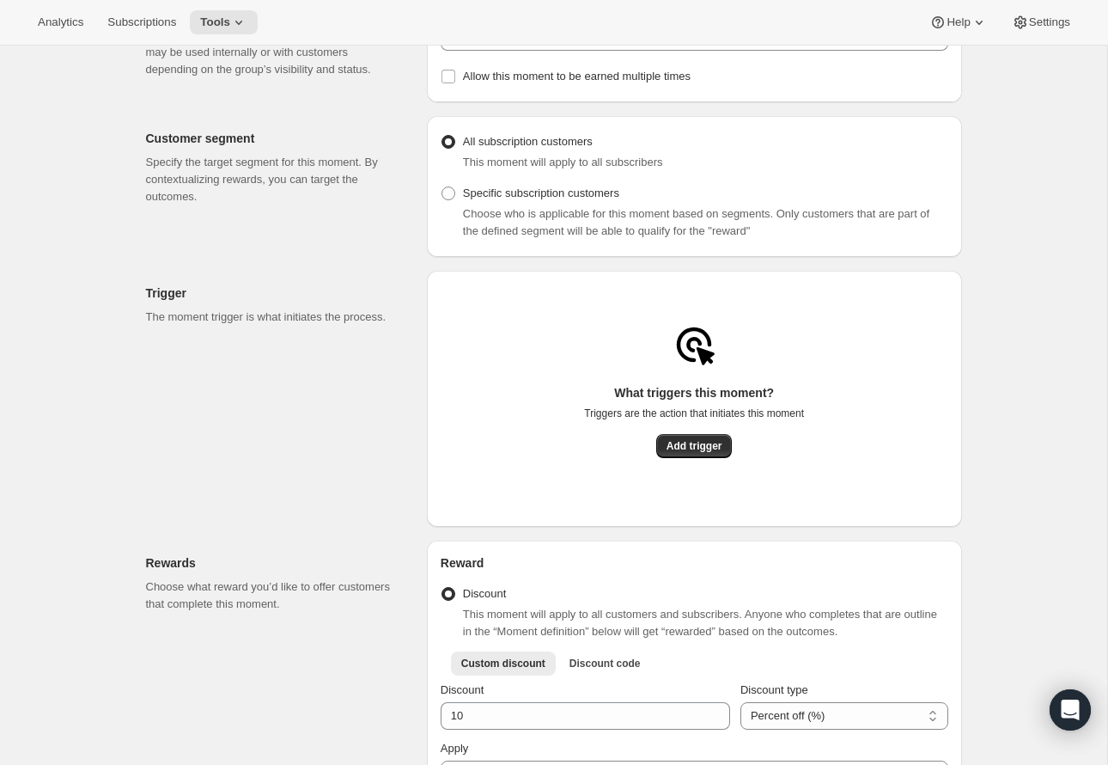
scroll to position [129, 0]
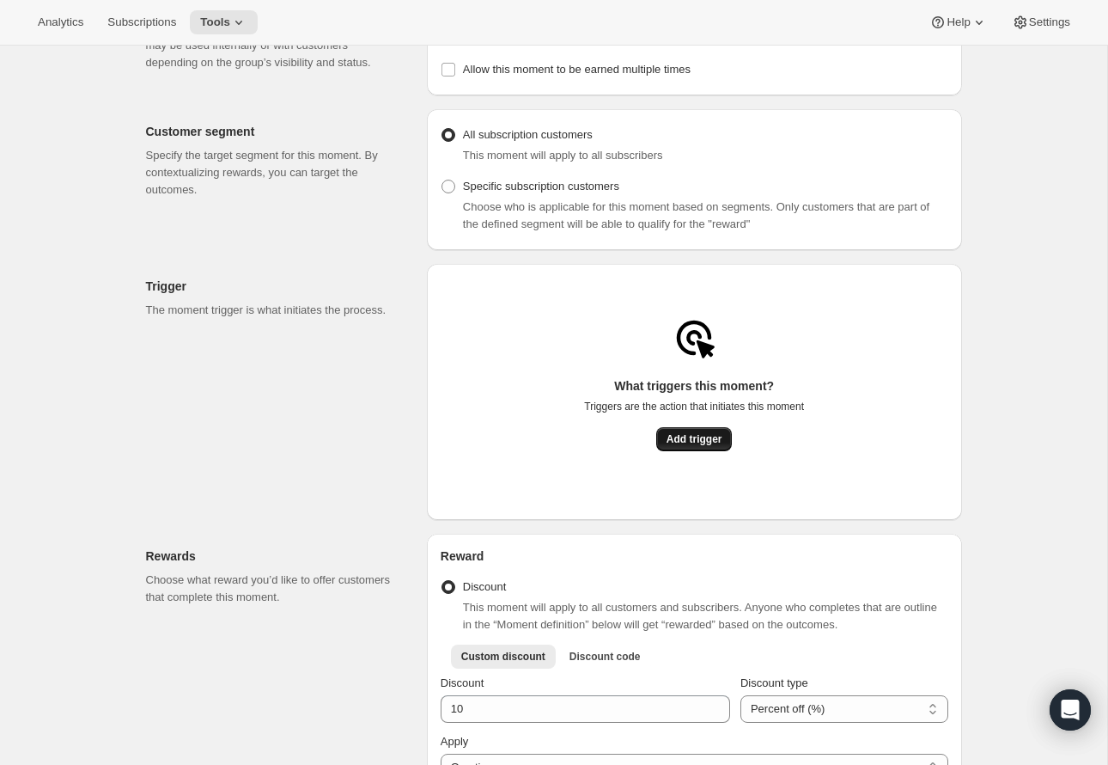
click at [701, 446] on span "Add trigger" at bounding box center [695, 439] width 56 height 14
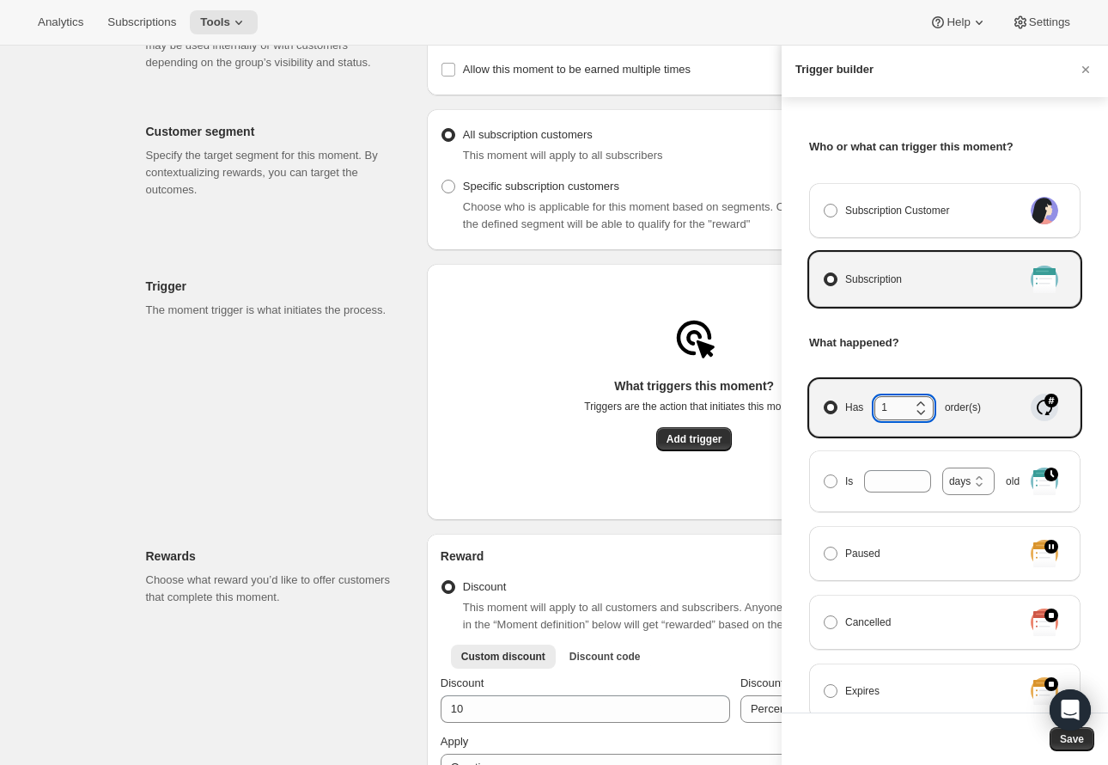
click at [900, 409] on input "1" at bounding box center [892, 407] width 34 height 22
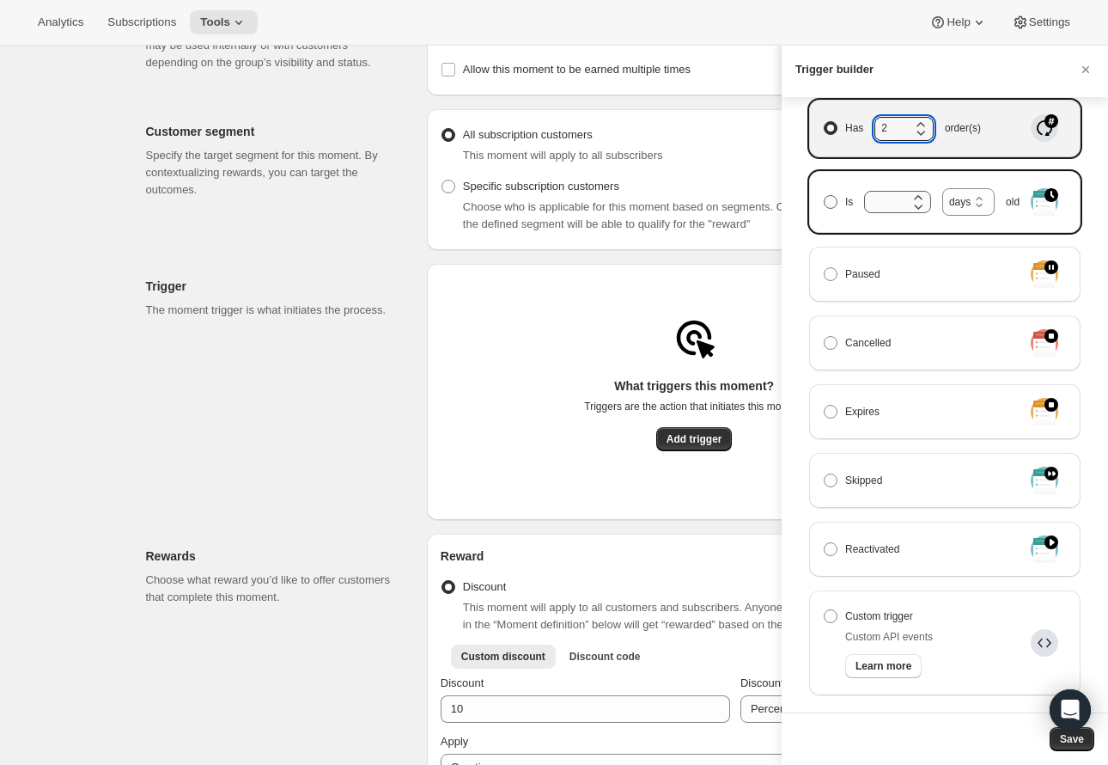
scroll to position [280, 0]
type input "2"
click at [571, 373] on div at bounding box center [554, 382] width 1108 height 765
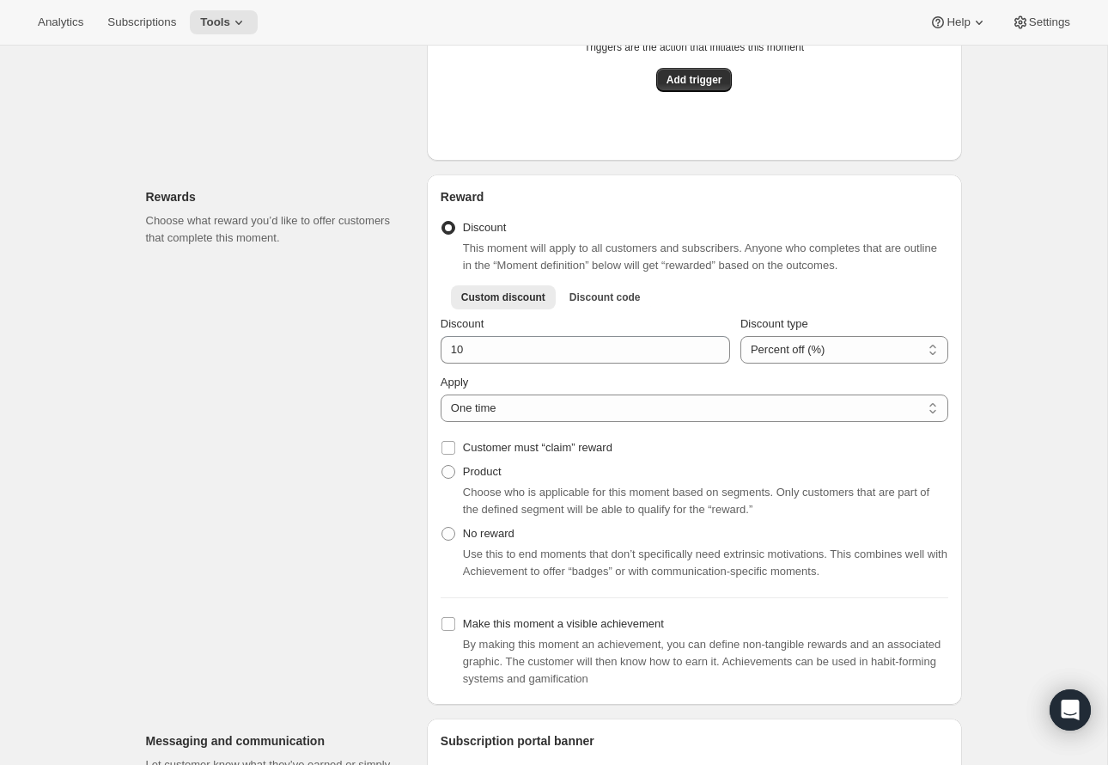
scroll to position [528, 0]
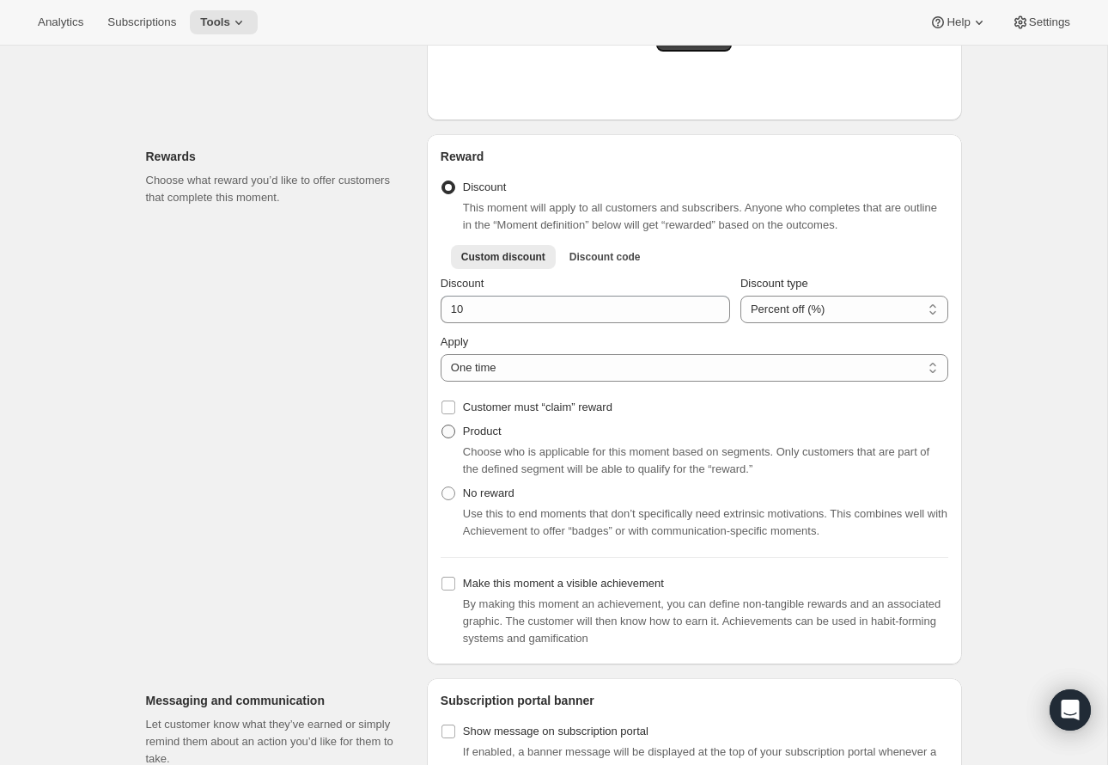
click at [455, 438] on span at bounding box center [449, 431] width 14 height 14
click at [443, 425] on input "Product" at bounding box center [442, 424] width 1 height 1
radio input "true"
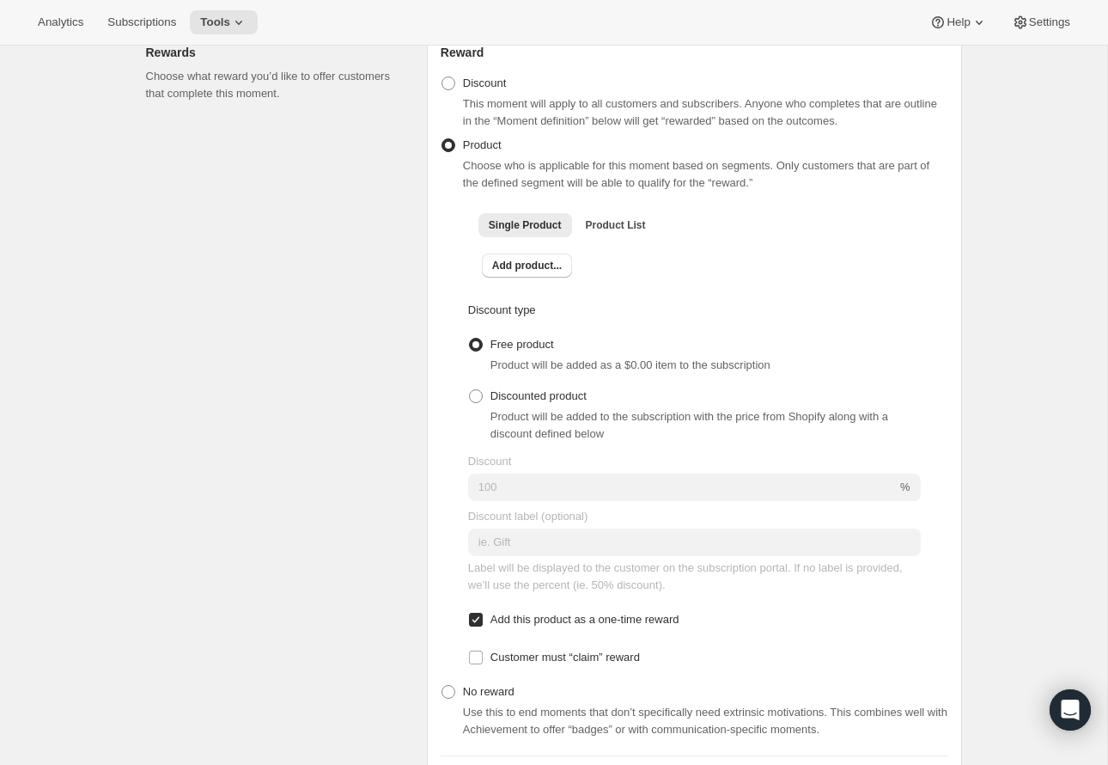
scroll to position [644, 0]
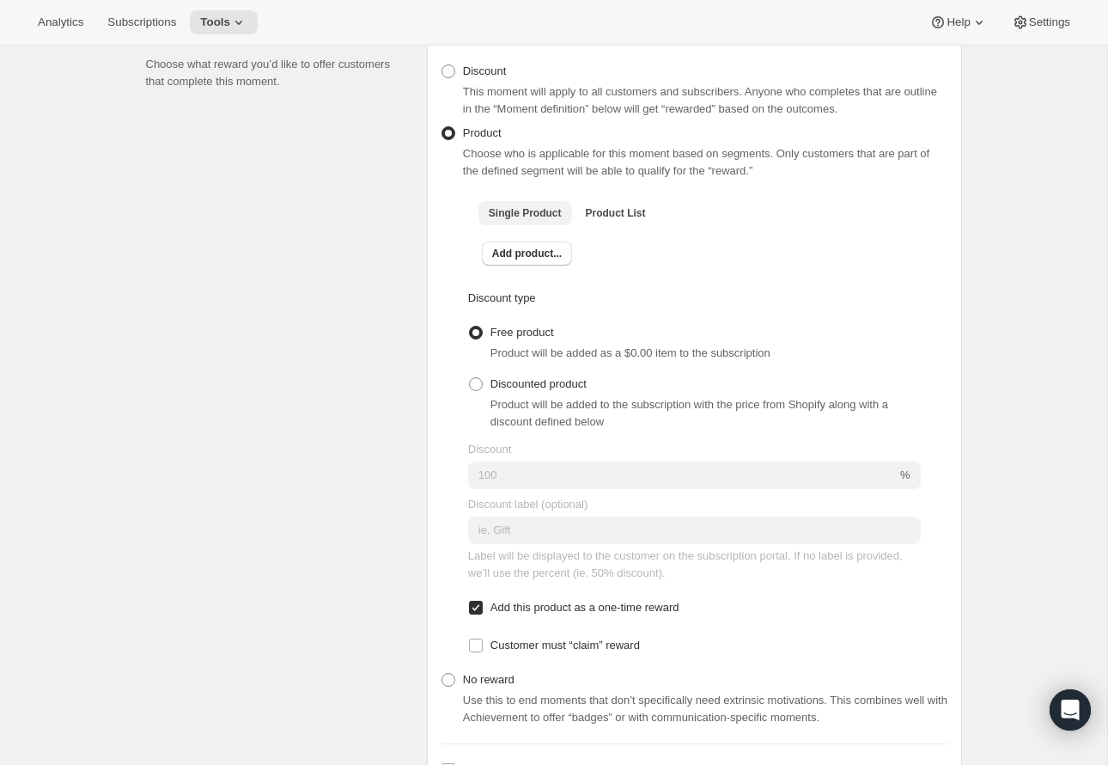
click at [541, 216] on span "Single Product" at bounding box center [525, 213] width 73 height 14
click at [533, 259] on span "Add product..." at bounding box center [527, 254] width 70 height 14
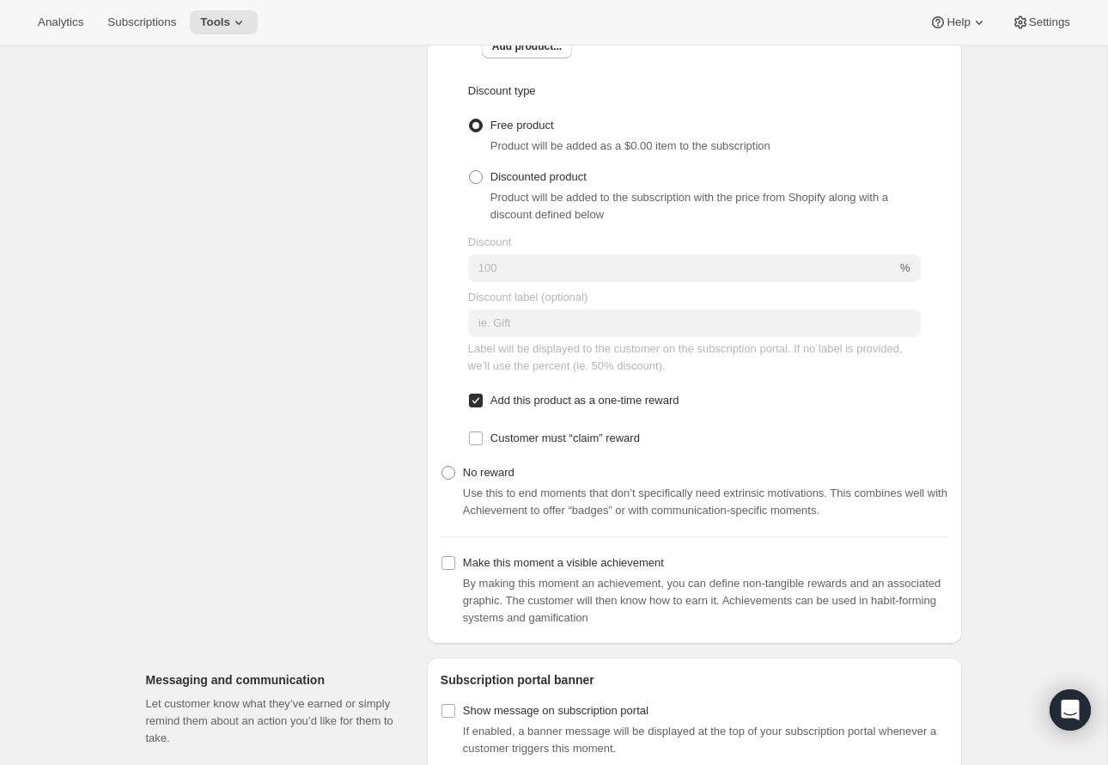
scroll to position [1195, 0]
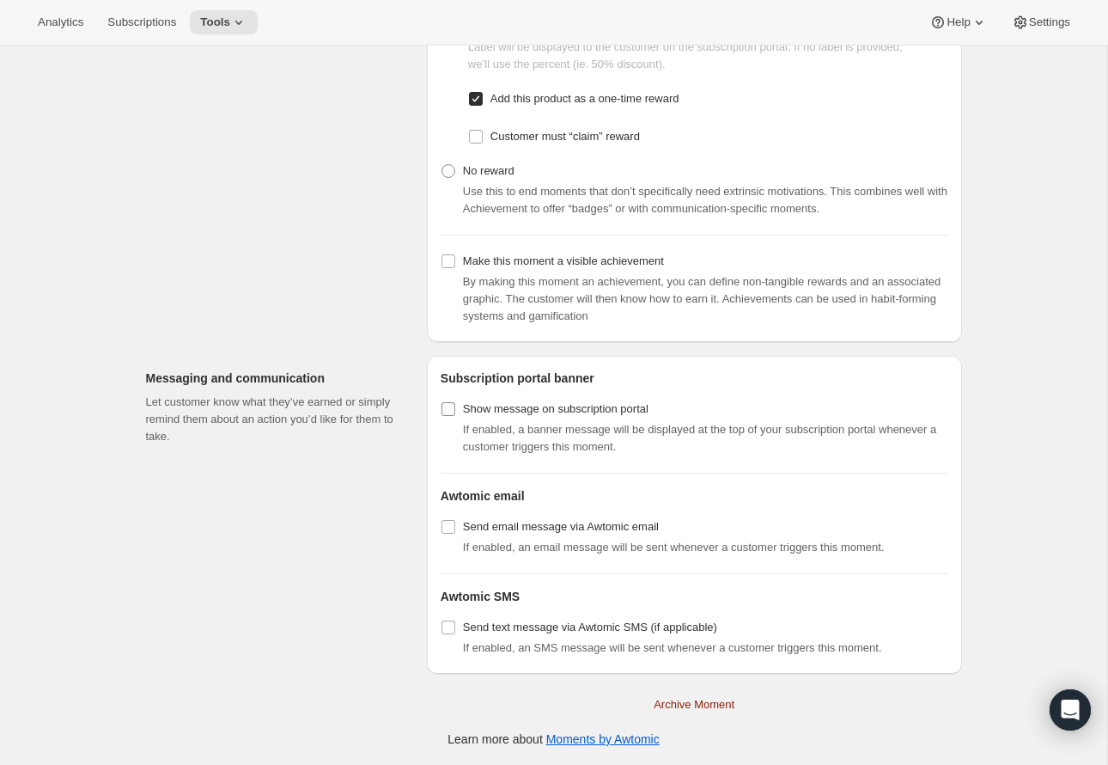
click at [446, 407] on input "Show message on subscription portal" at bounding box center [449, 409] width 14 height 14
checkbox input "true"
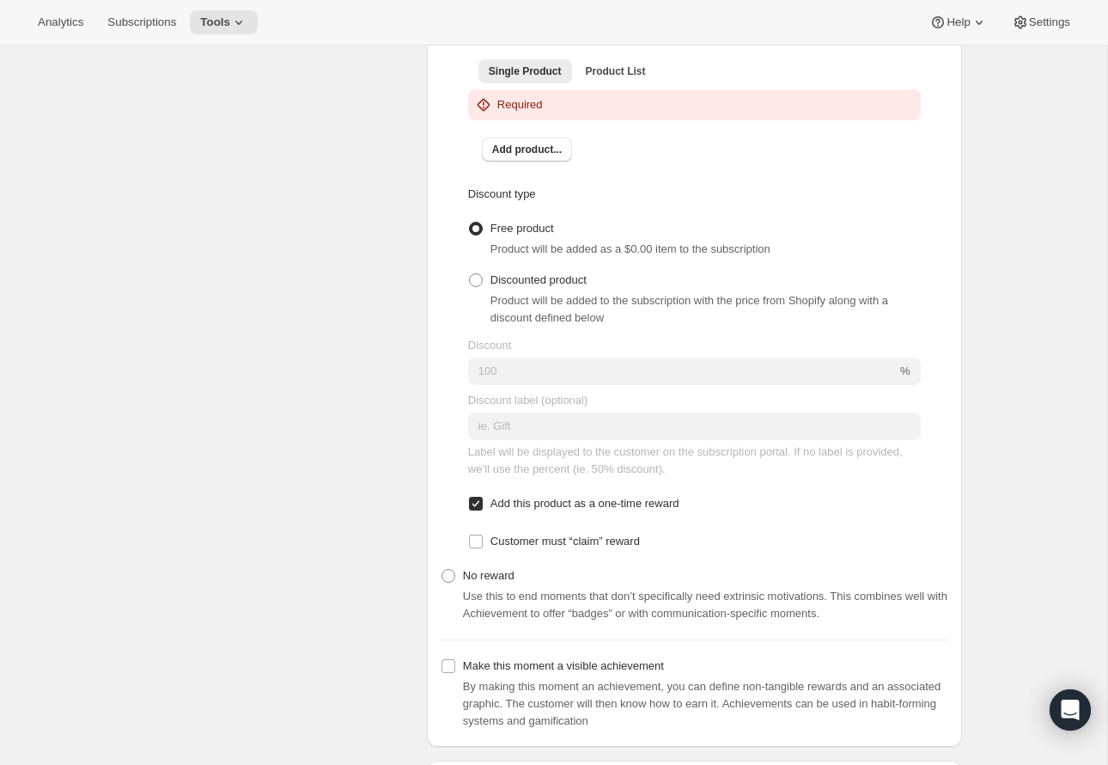
scroll to position [842, 0]
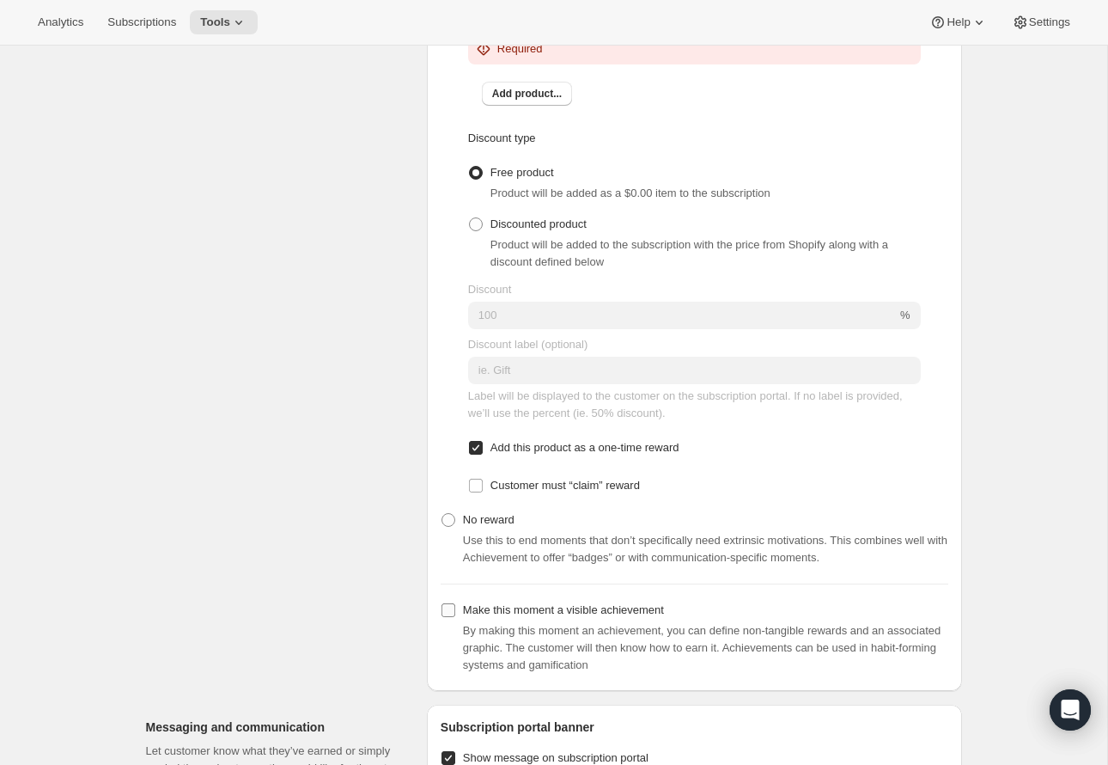
click at [446, 613] on input "Make this moment a visible achievement" at bounding box center [449, 610] width 14 height 14
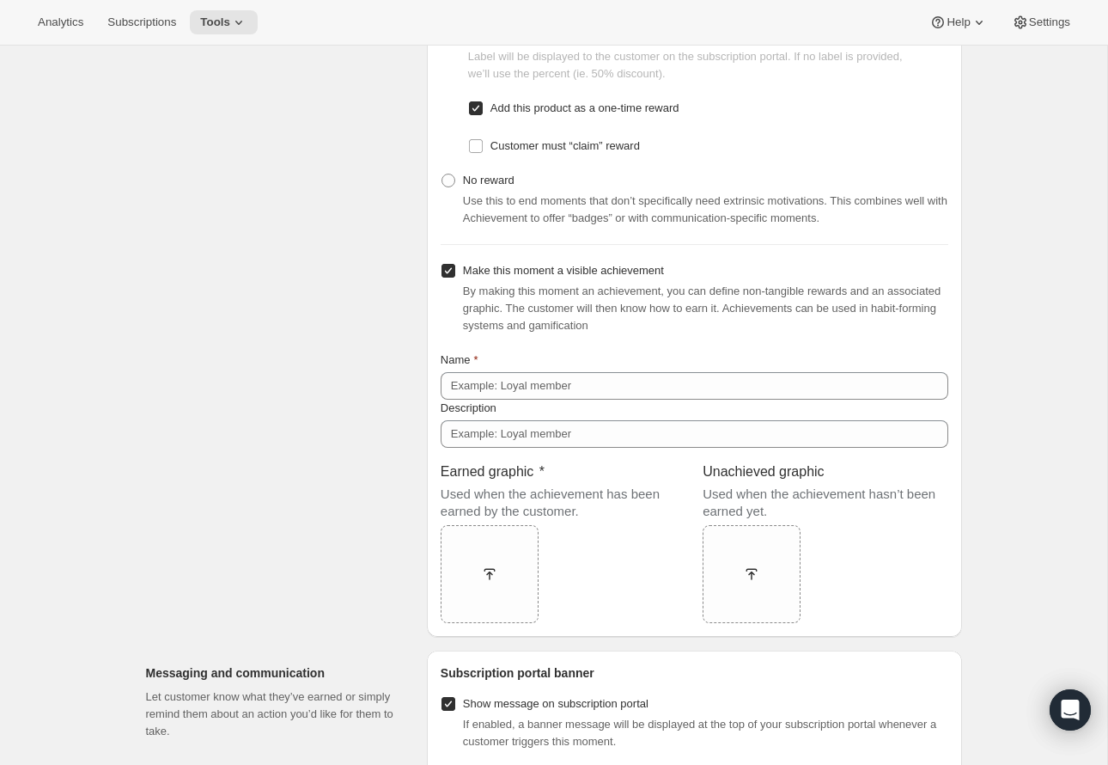
scroll to position [1191, 0]
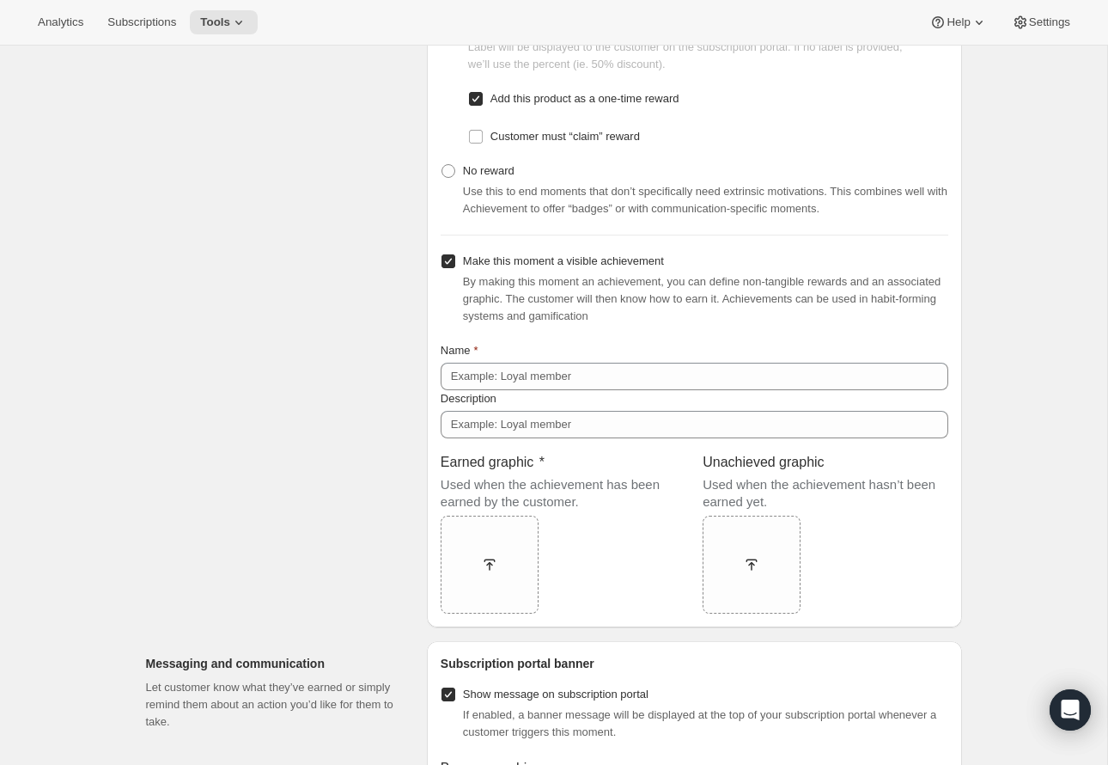
click at [448, 266] on input "Make this moment a visible achievement" at bounding box center [449, 261] width 14 height 14
checkbox input "false"
